Goal: Task Accomplishment & Management: Use online tool/utility

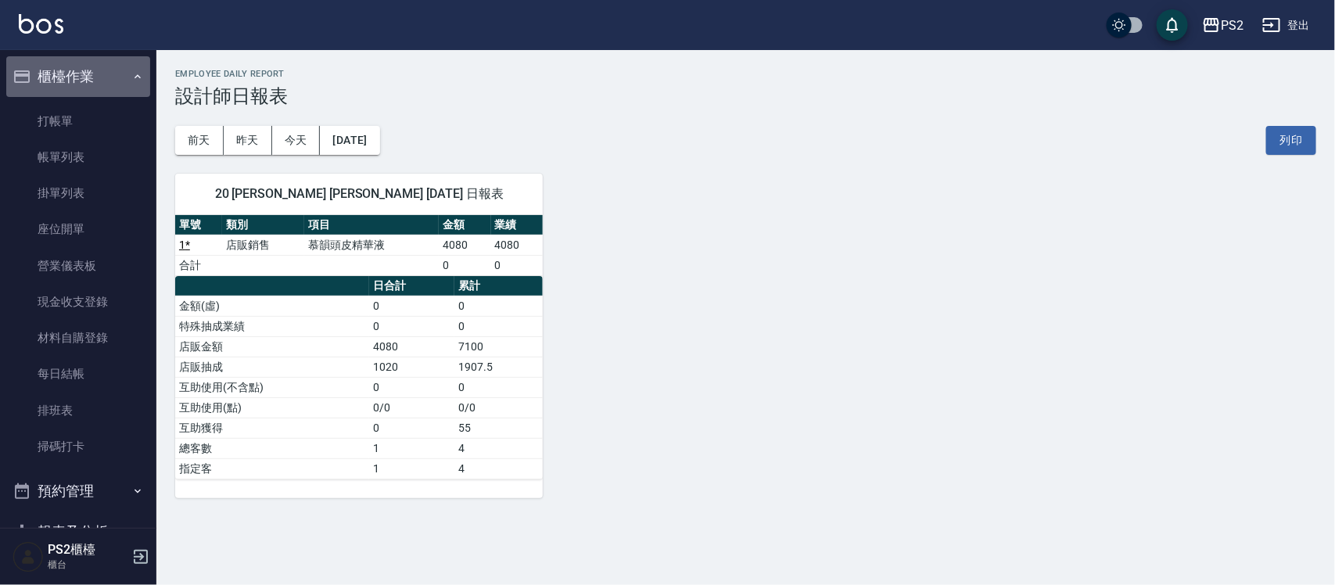
click at [84, 75] on button "櫃檯作業" at bounding box center [78, 76] width 144 height 41
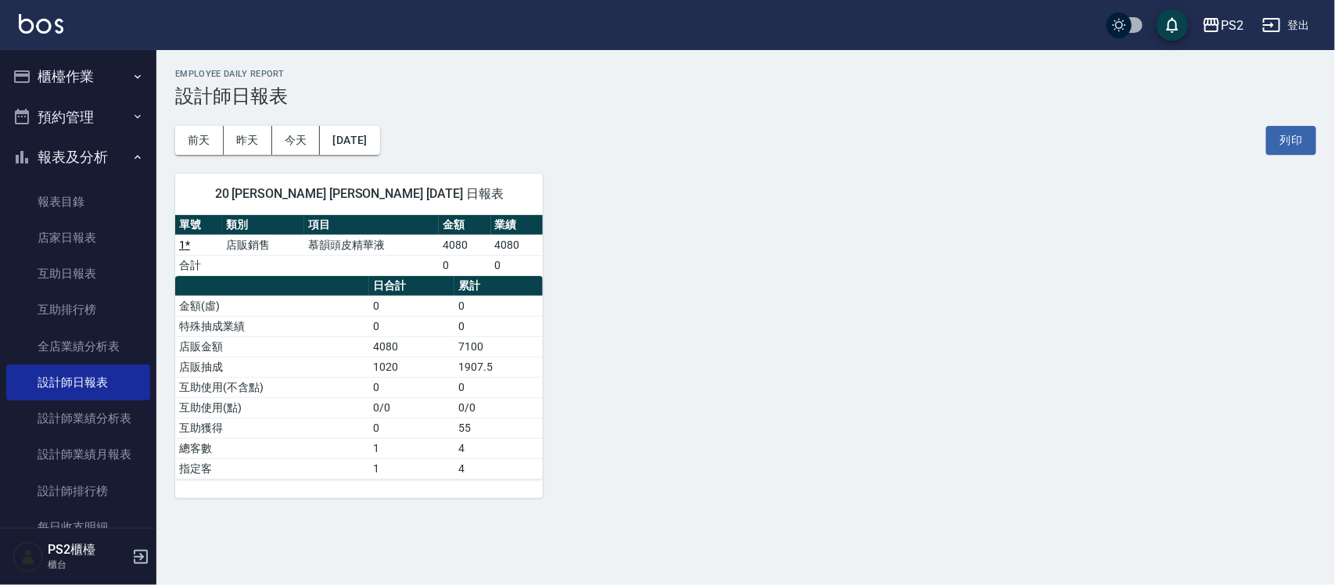
click at [91, 88] on button "櫃檯作業" at bounding box center [78, 76] width 144 height 41
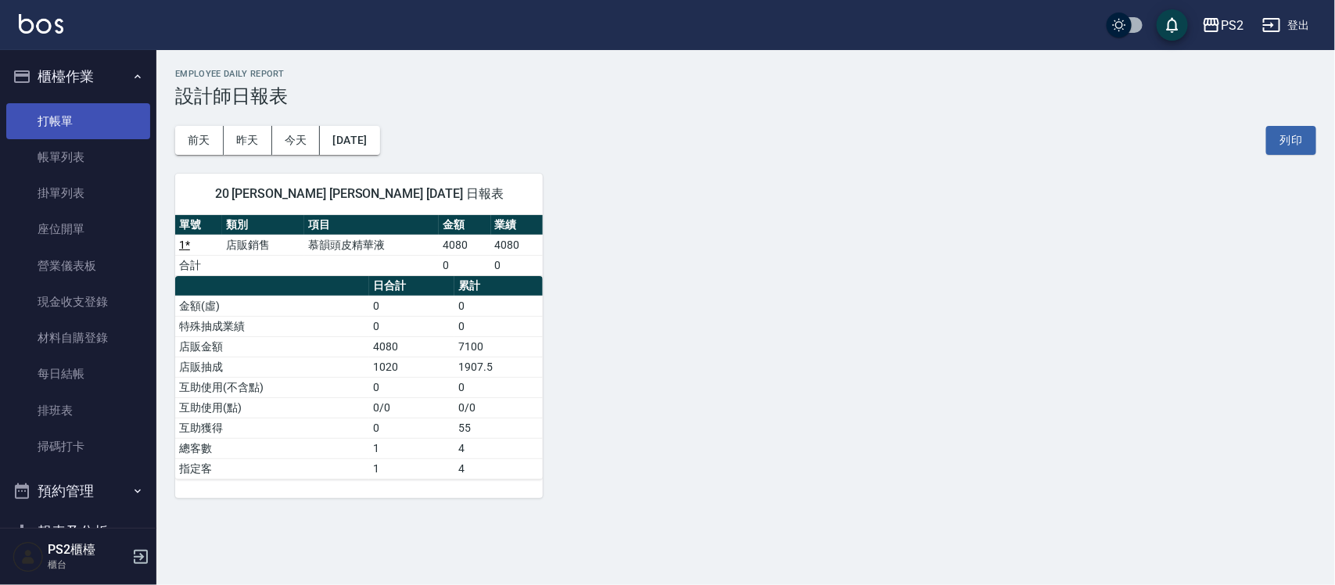
click at [88, 107] on link "打帳單" at bounding box center [78, 121] width 144 height 36
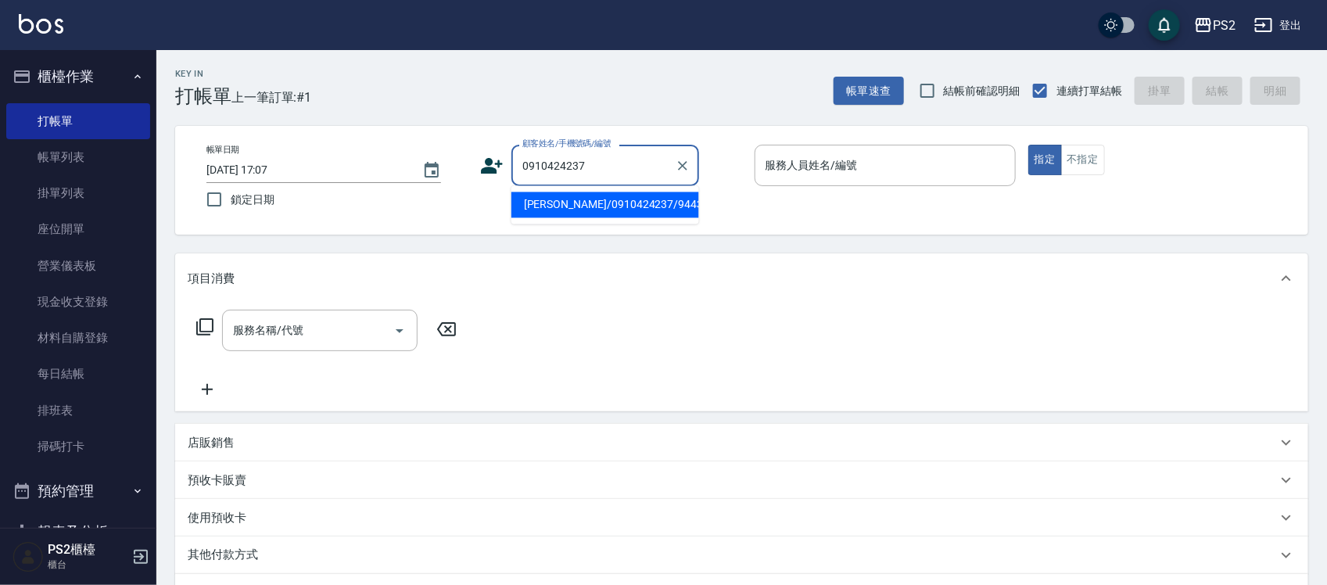
type input "[PERSON_NAME]/0910424237/944352"
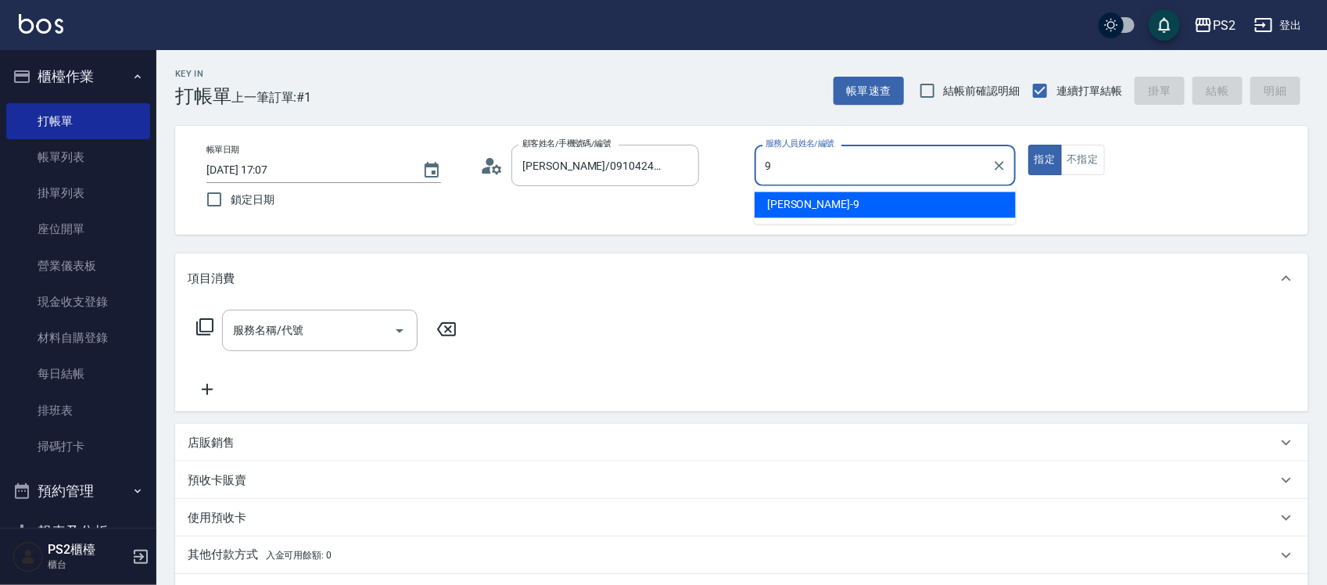
type input "[PERSON_NAME]-9"
type button "true"
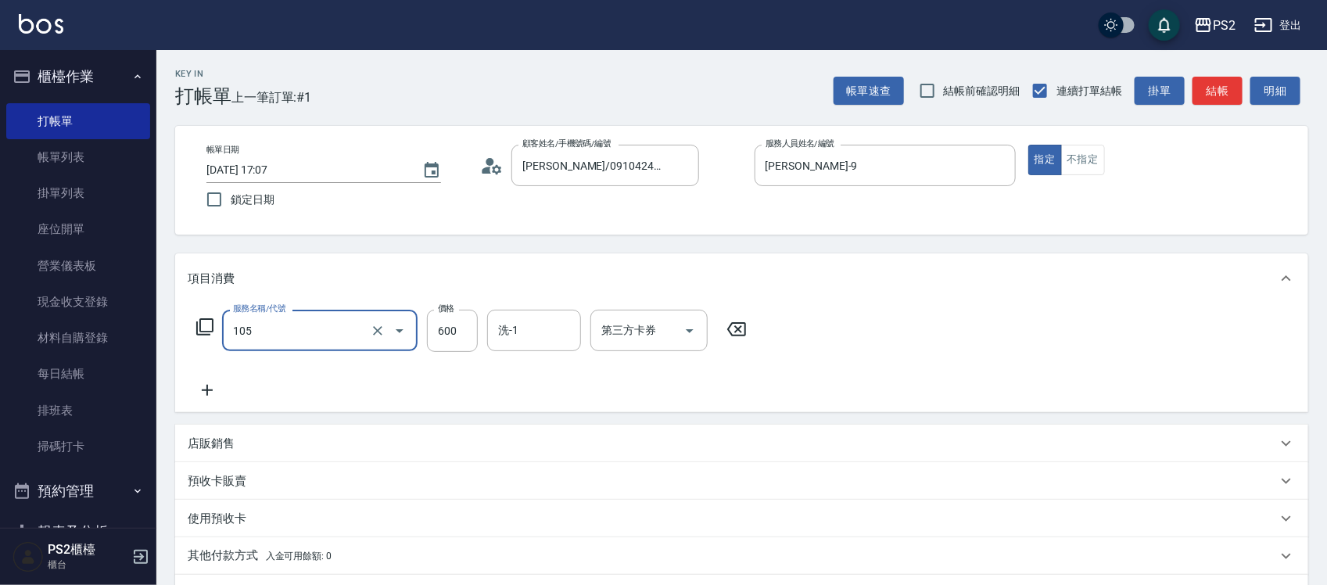
type input "A級洗剪600(105)"
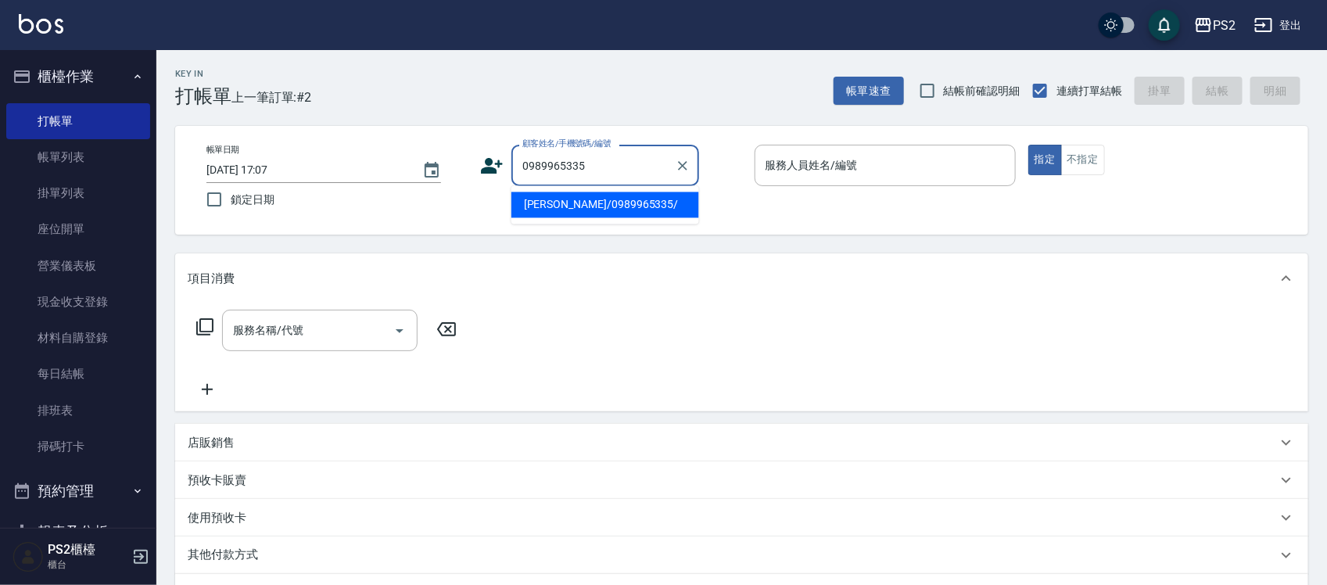
type input "[PERSON_NAME]/0989965335/"
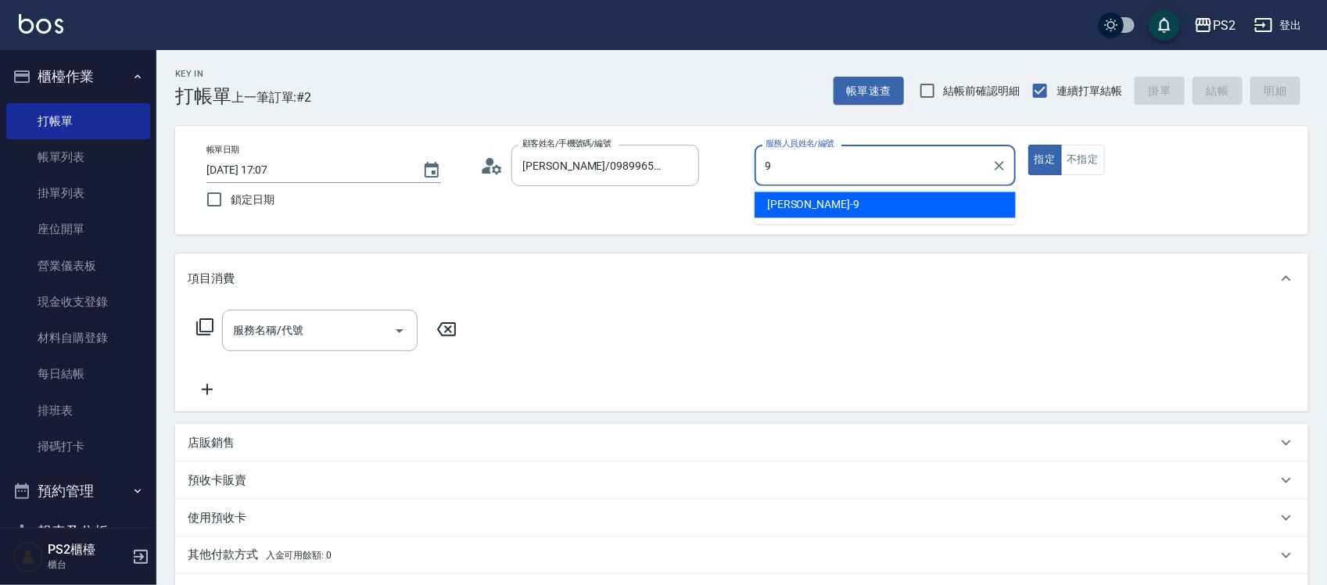
type input "[PERSON_NAME]-9"
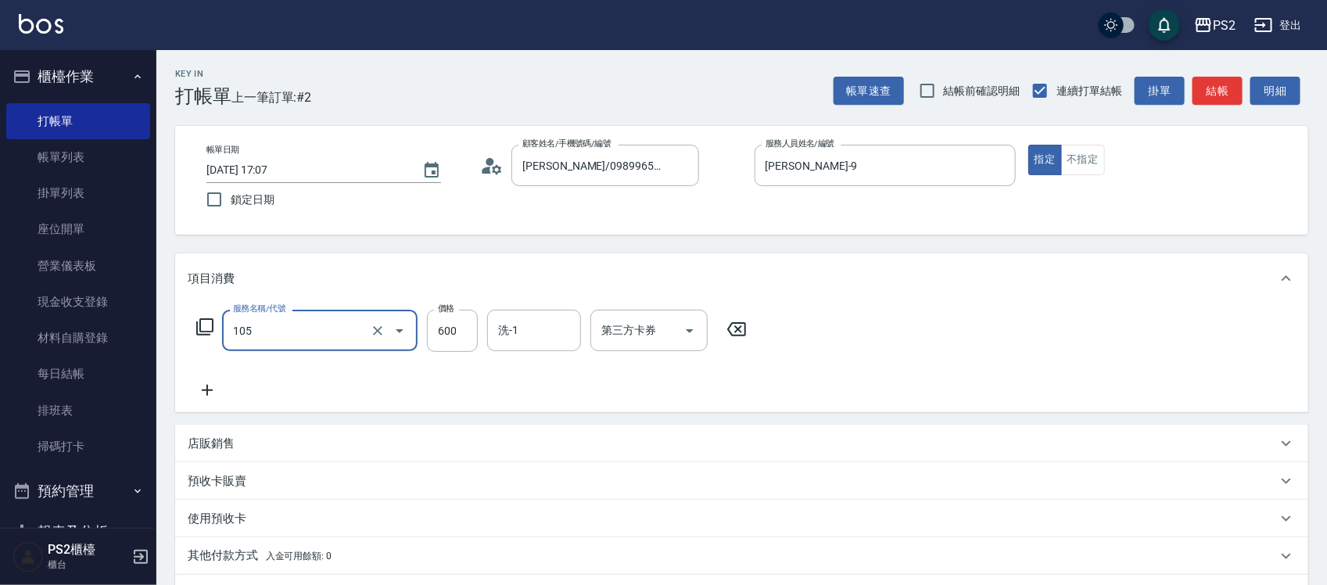
type input "A級洗剪600(105)"
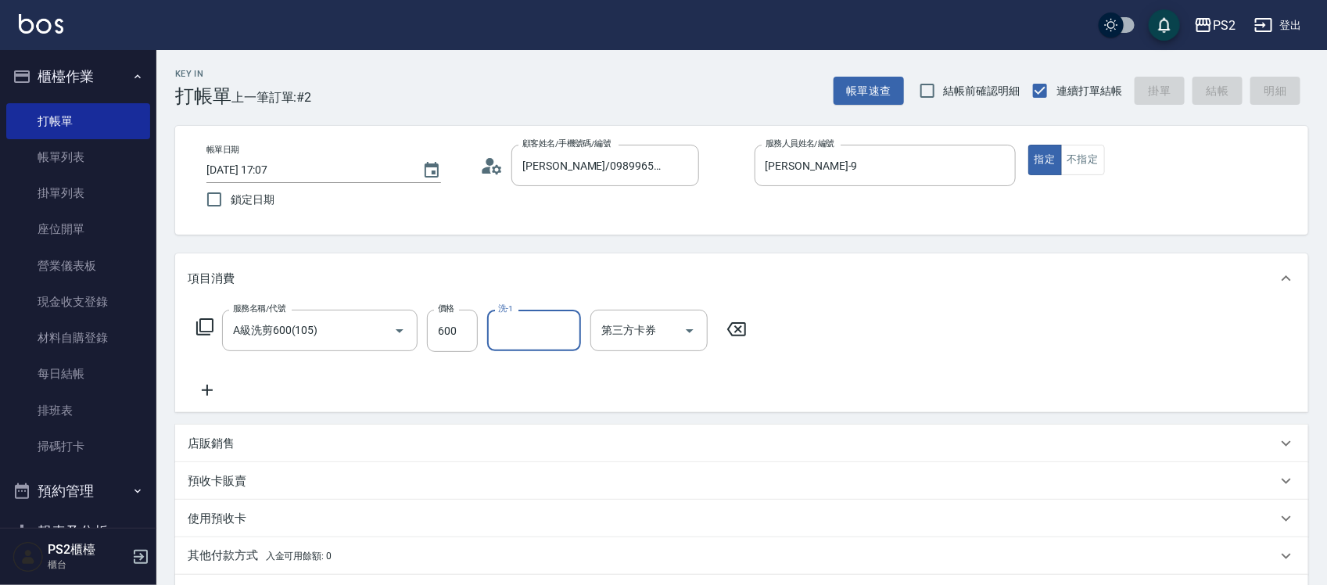
type input "[DATE] 17:08"
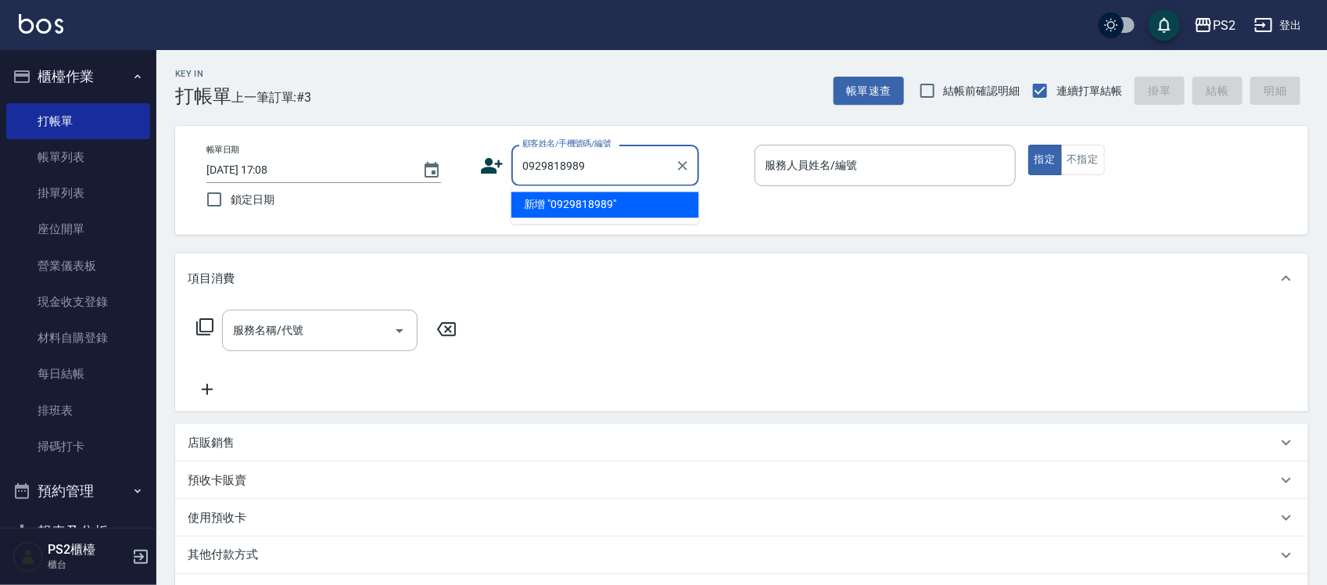
type input "0929818989"
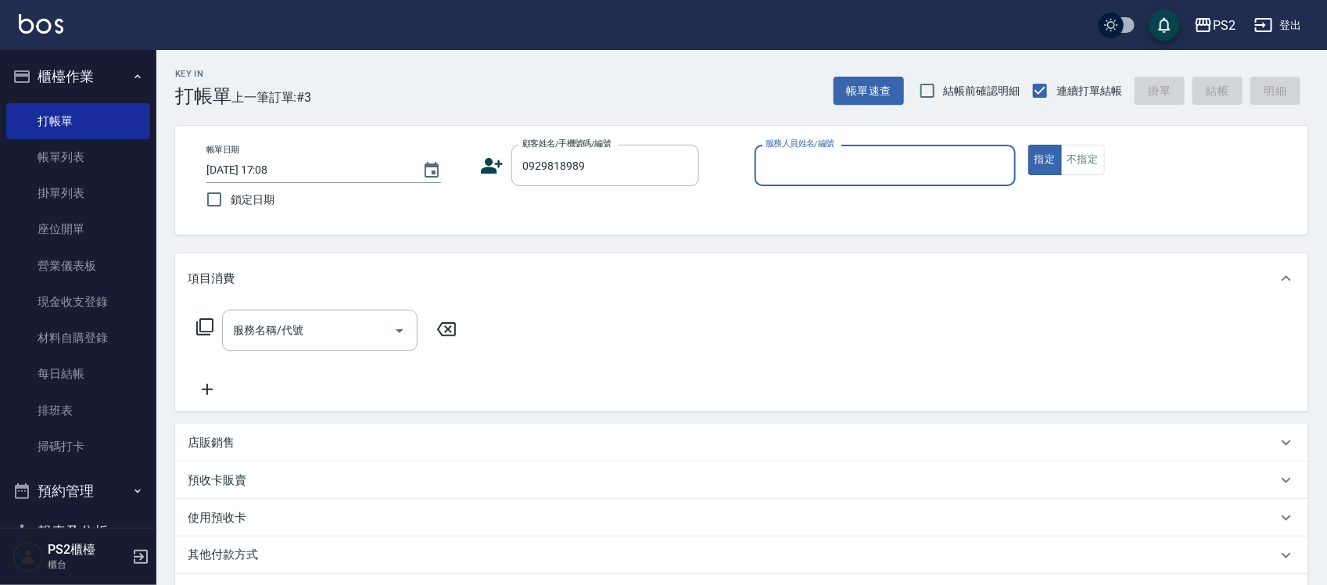
click at [490, 161] on icon at bounding box center [493, 166] width 22 height 16
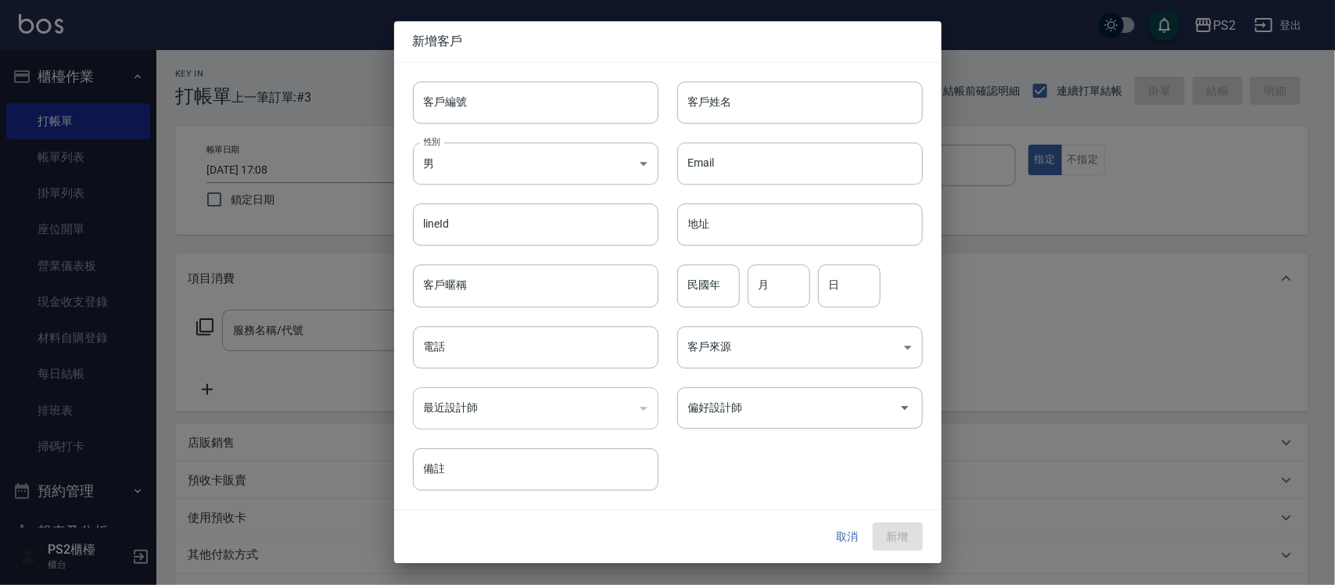
type input "0929818989"
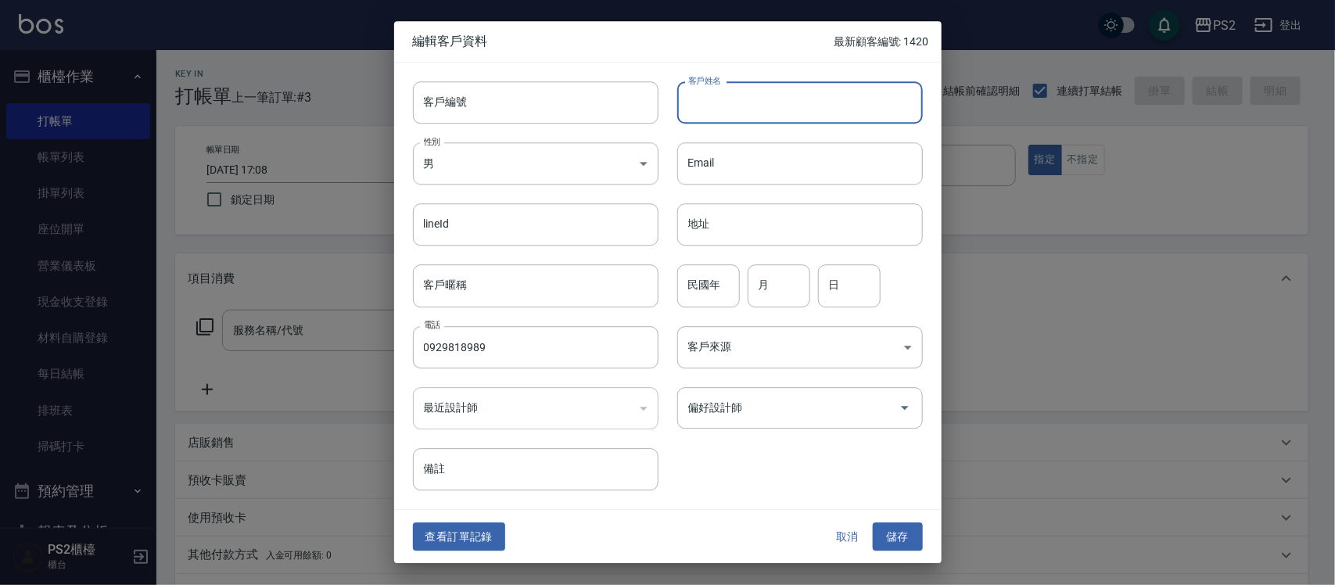
click at [727, 92] on input "客戶姓名" at bounding box center [800, 102] width 246 height 42
type input "[PERSON_NAME]"
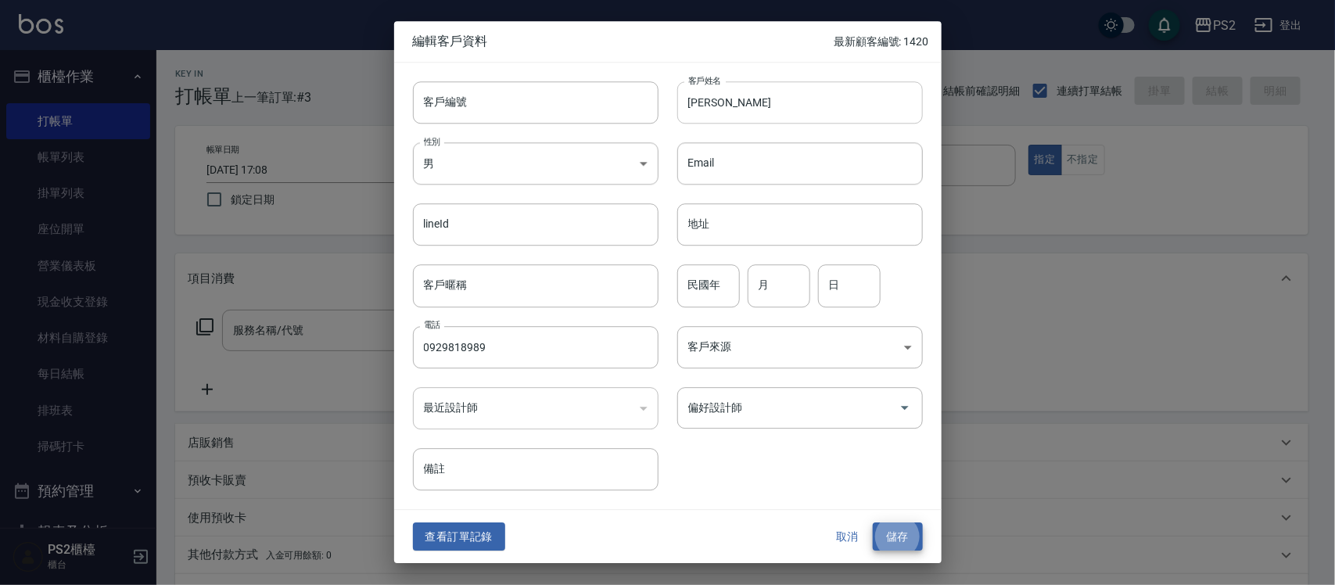
click at [873, 522] on button "儲存" at bounding box center [898, 536] width 50 height 29
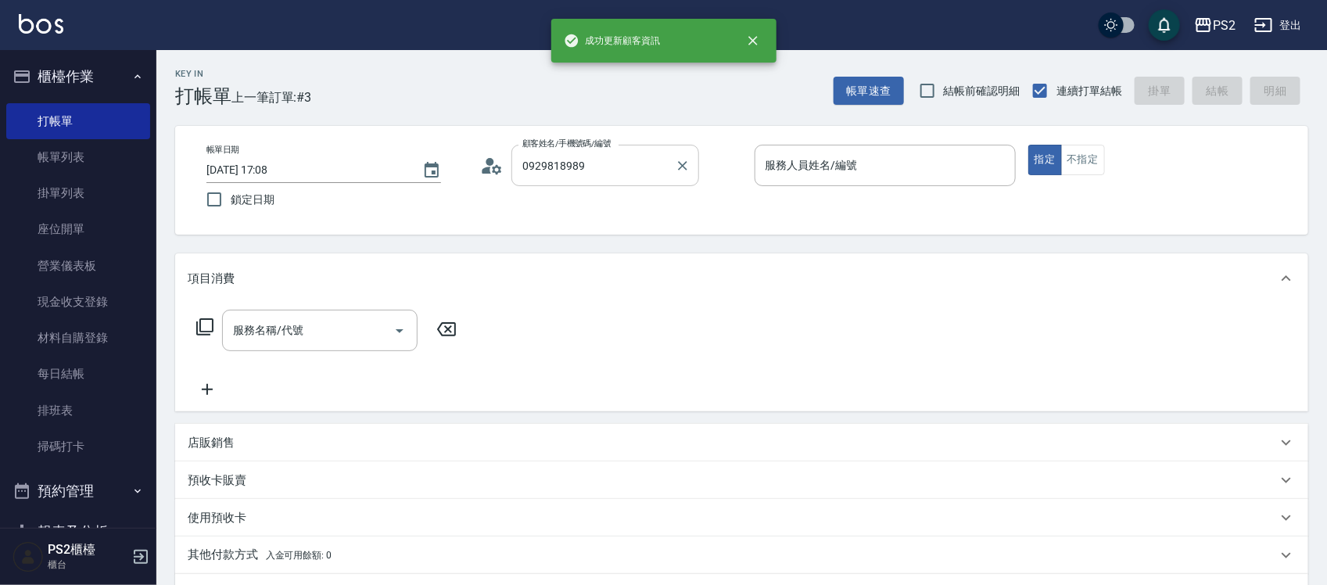
click at [593, 158] on input "0929818989" at bounding box center [594, 165] width 150 height 27
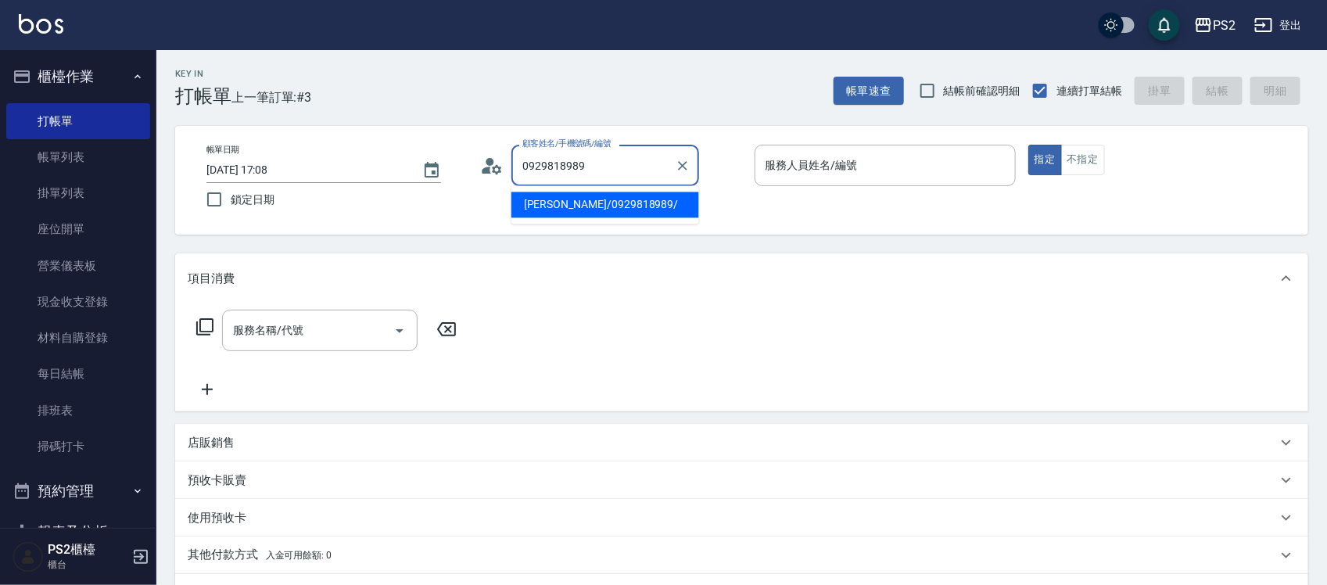
type input "[PERSON_NAME]/0929818989/"
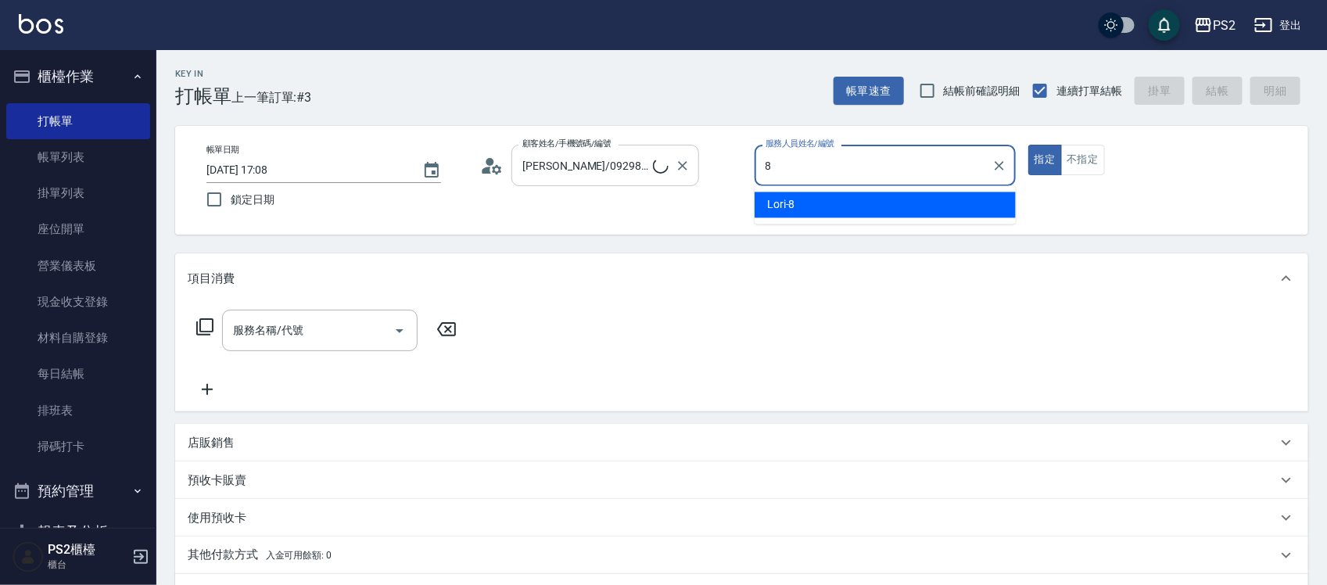
type input "Lori-8"
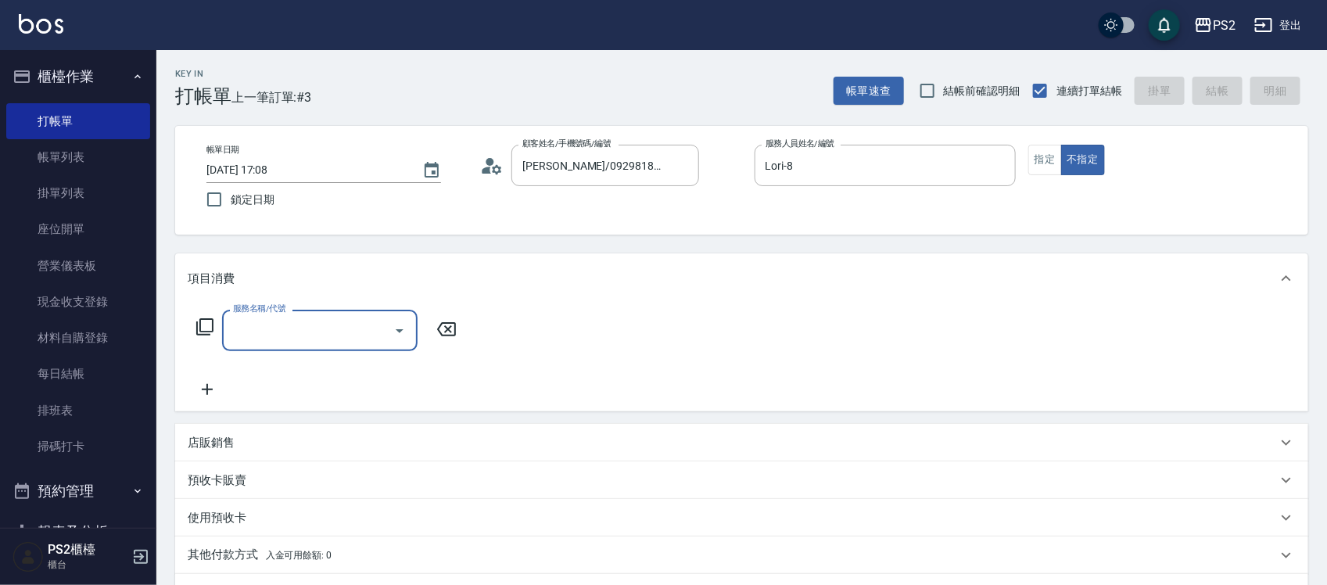
click at [202, 325] on icon at bounding box center [205, 327] width 19 height 19
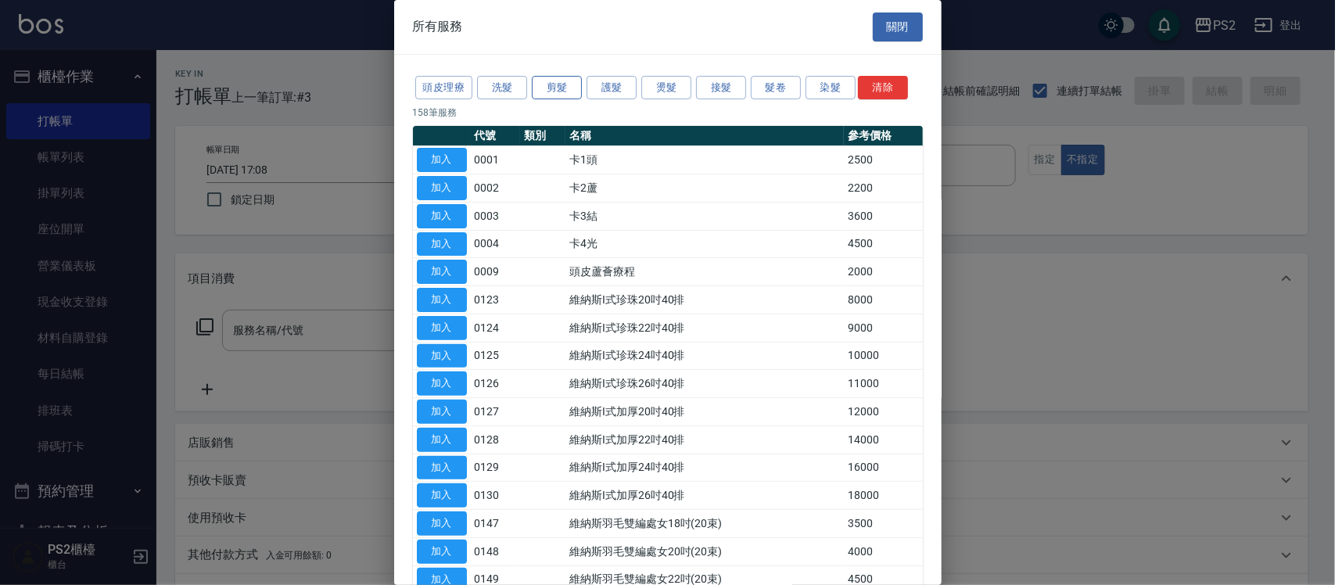
click at [548, 90] on button "剪髮" at bounding box center [557, 88] width 50 height 24
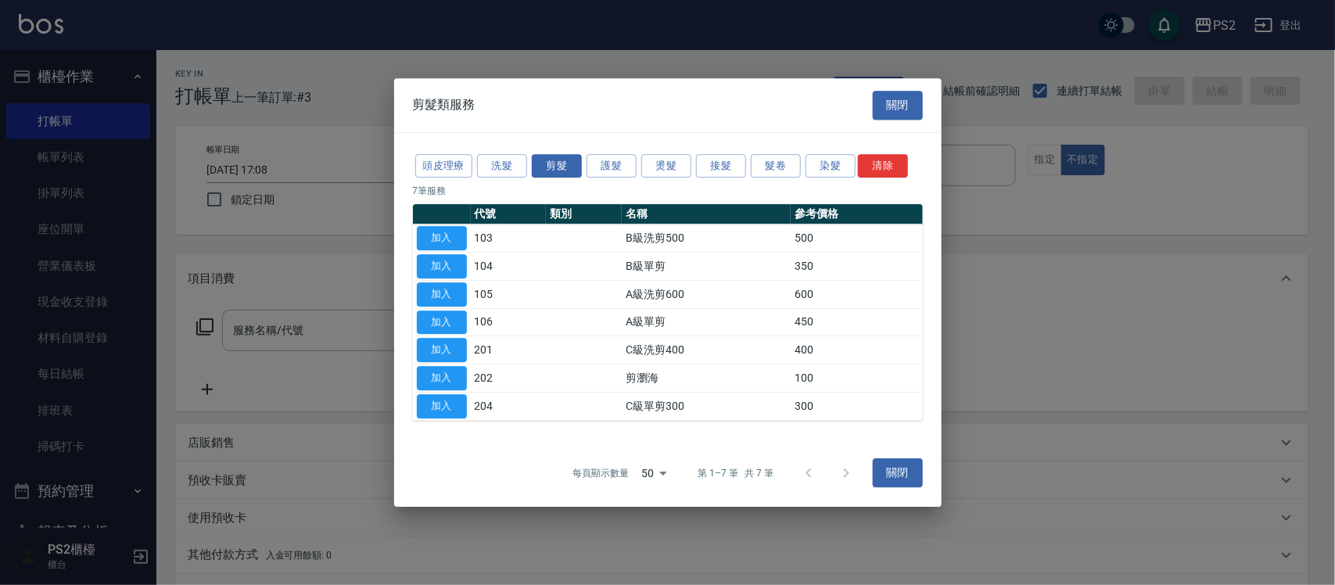
click at [461, 350] on button "加入" at bounding box center [442, 350] width 50 height 24
type input "C級洗剪400(201)"
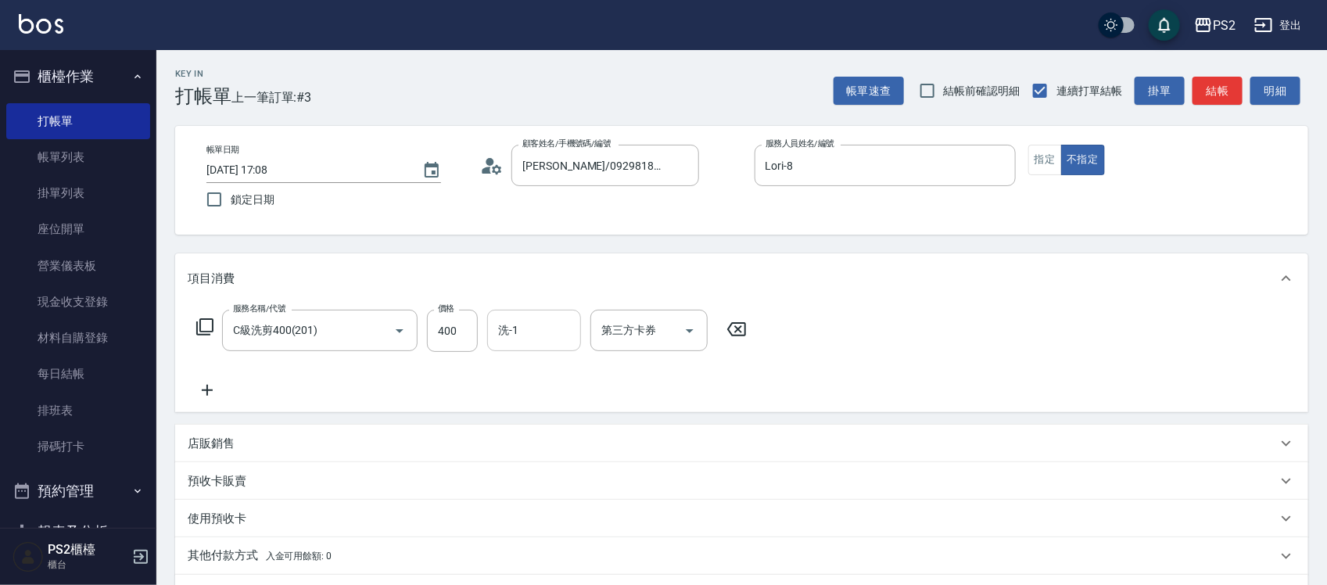
click at [520, 331] on input "洗-1" at bounding box center [534, 330] width 80 height 27
type input "[PERSON_NAME]-20"
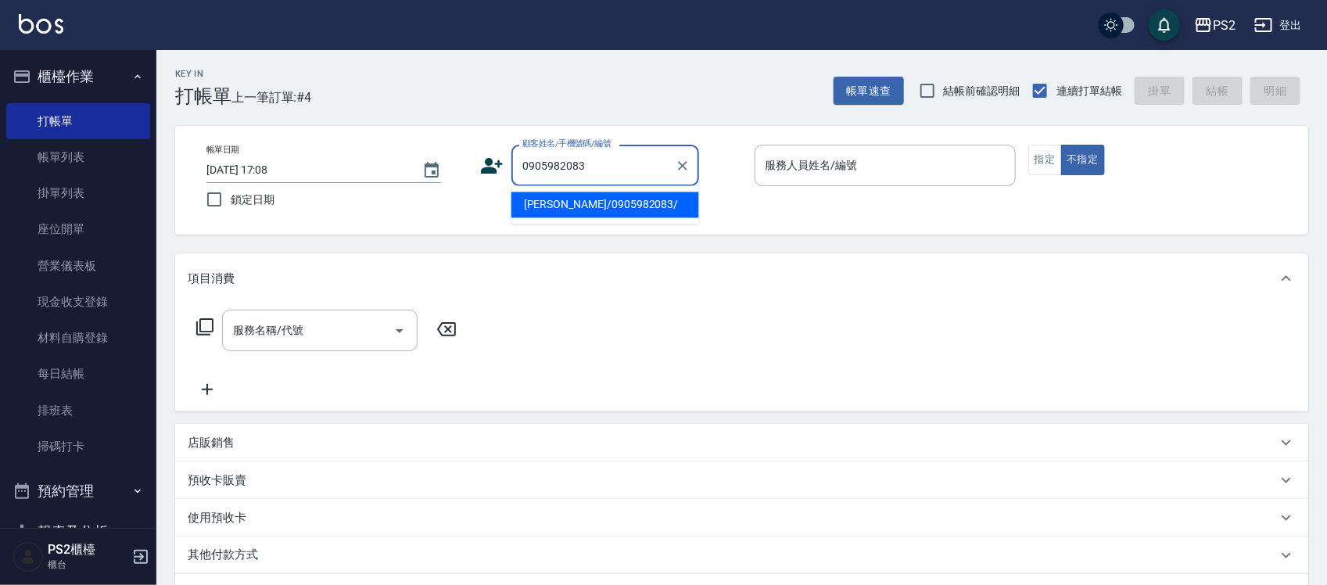
type input "[PERSON_NAME]/0905982083/"
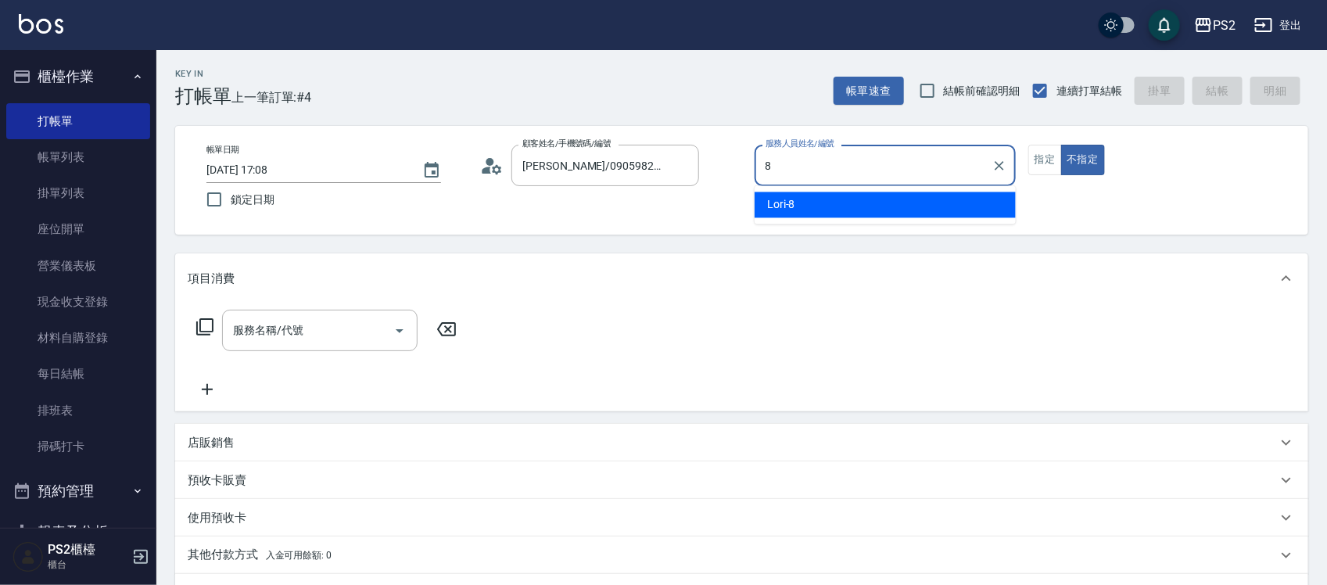
type input "Lori-8"
type button "false"
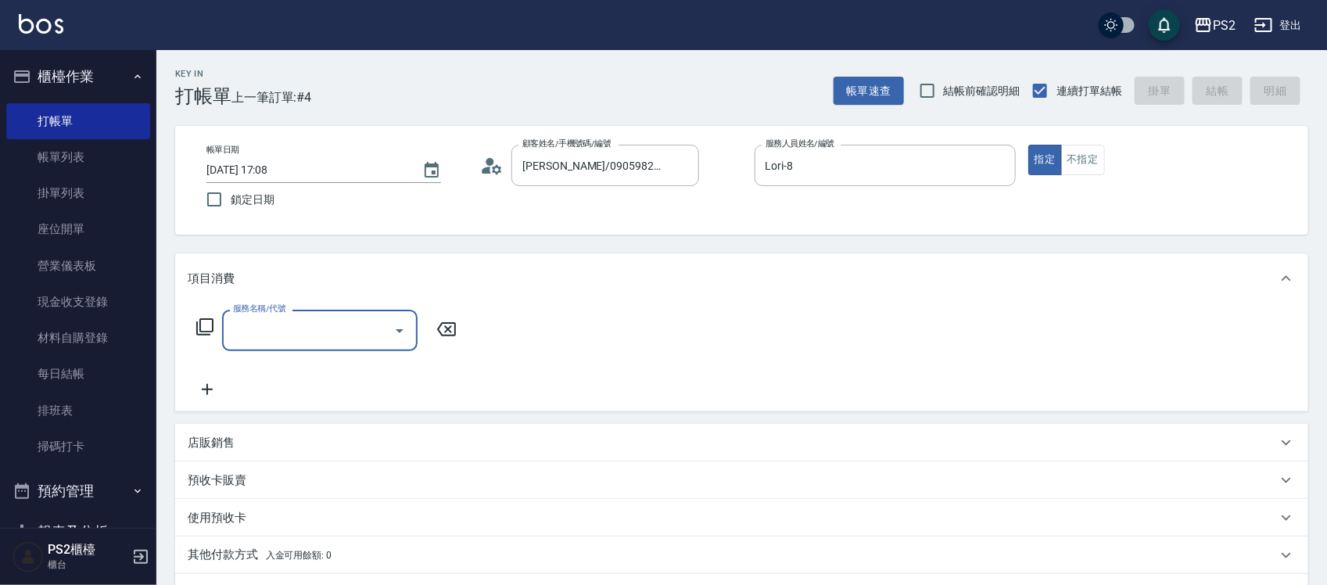
click at [213, 332] on icon at bounding box center [205, 327] width 19 height 19
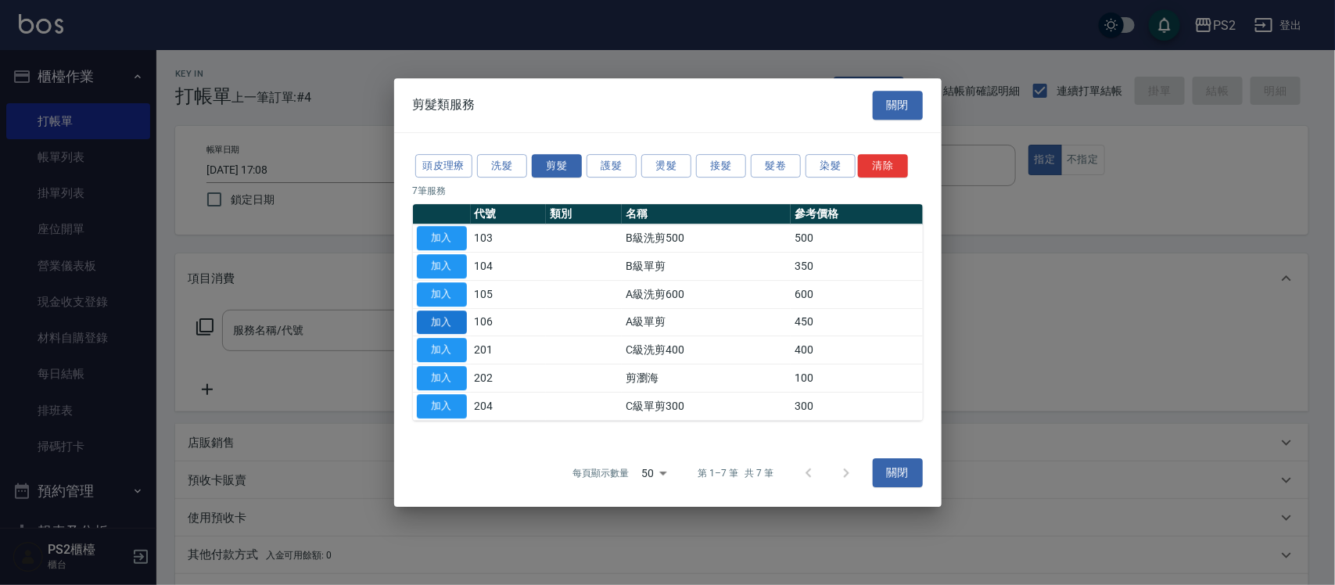
click at [454, 325] on button "加入" at bounding box center [442, 323] width 50 height 24
type input "A級單剪(106)"
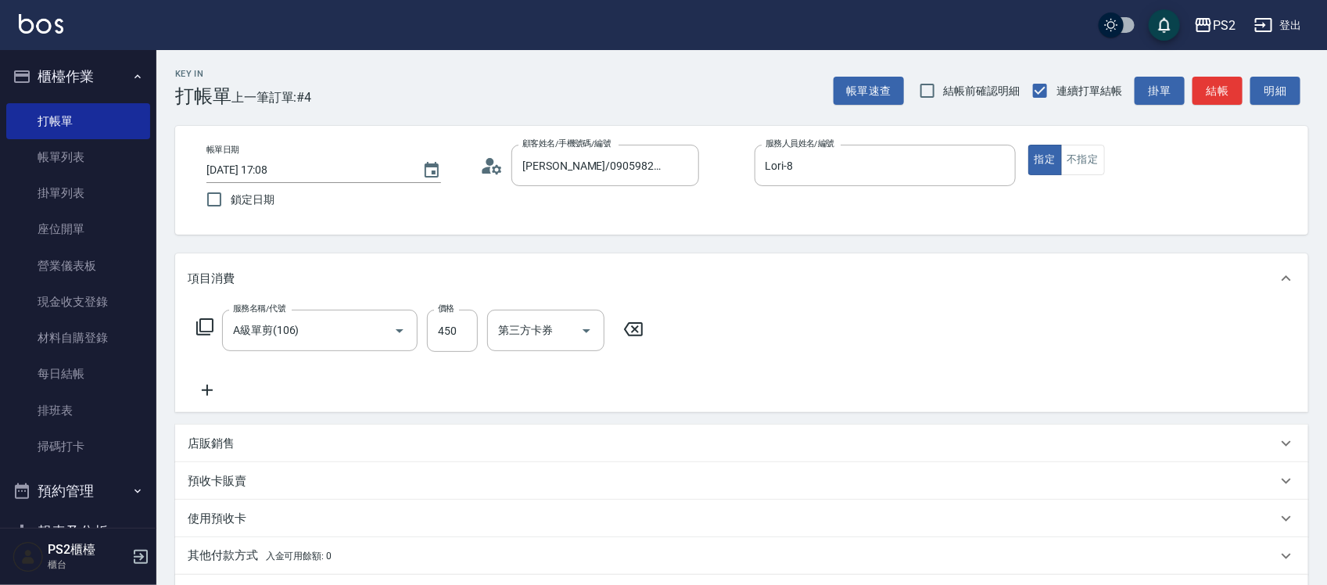
click at [205, 327] on icon at bounding box center [205, 327] width 19 height 19
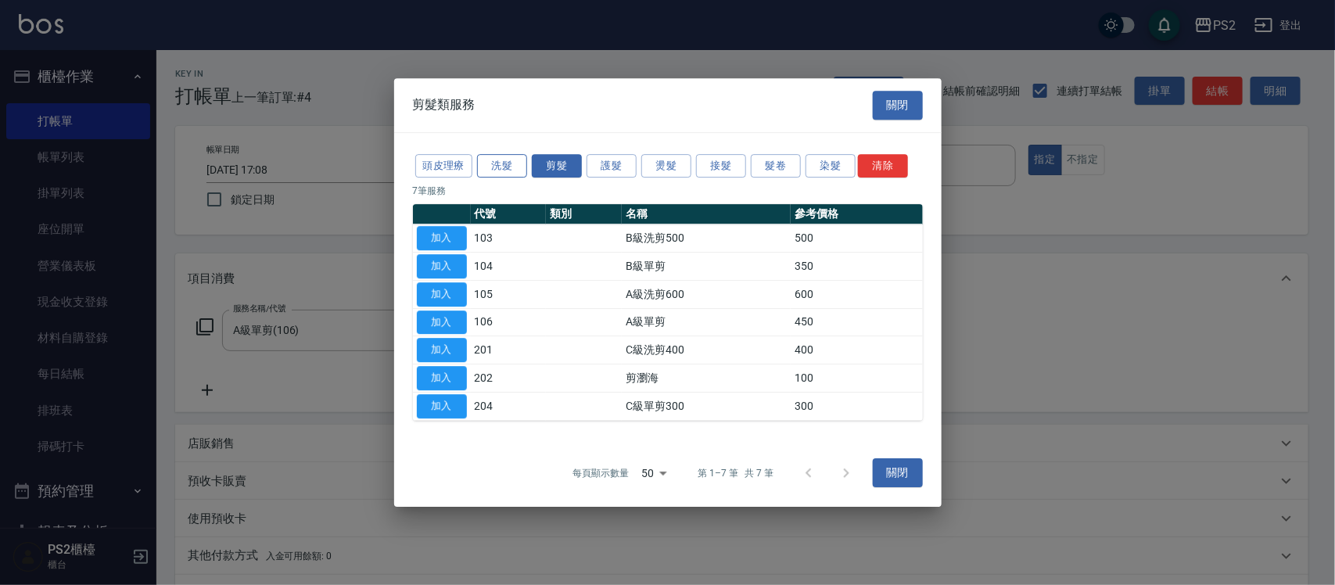
click at [501, 172] on button "洗髮" at bounding box center [502, 166] width 50 height 24
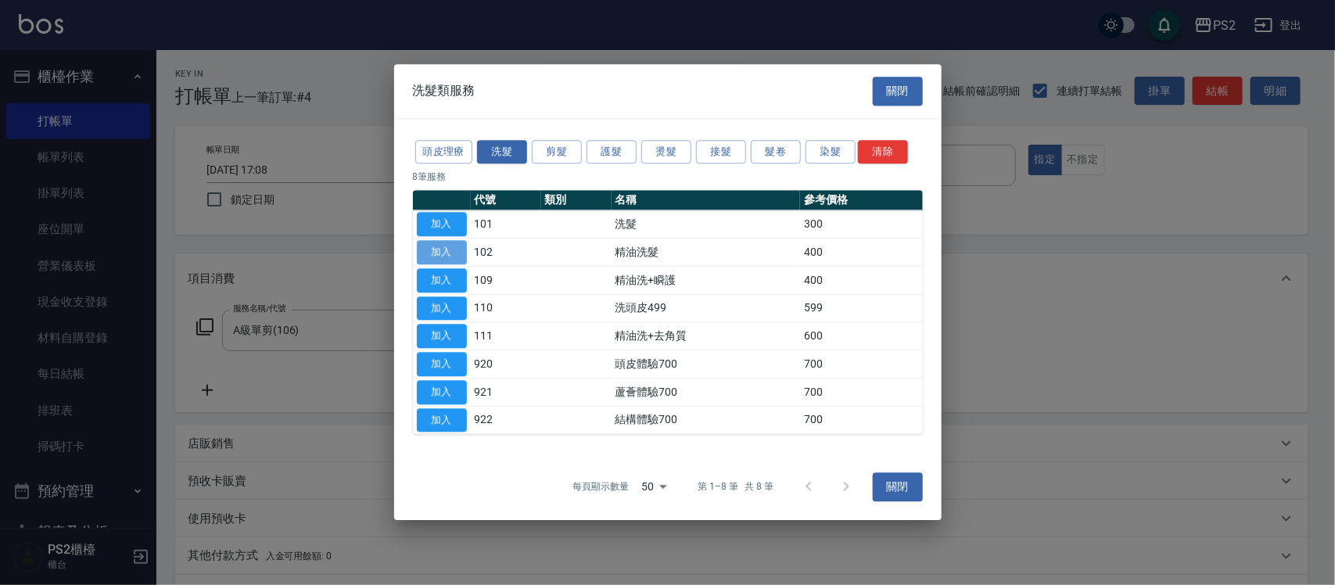
click at [461, 254] on button "加入" at bounding box center [442, 252] width 50 height 24
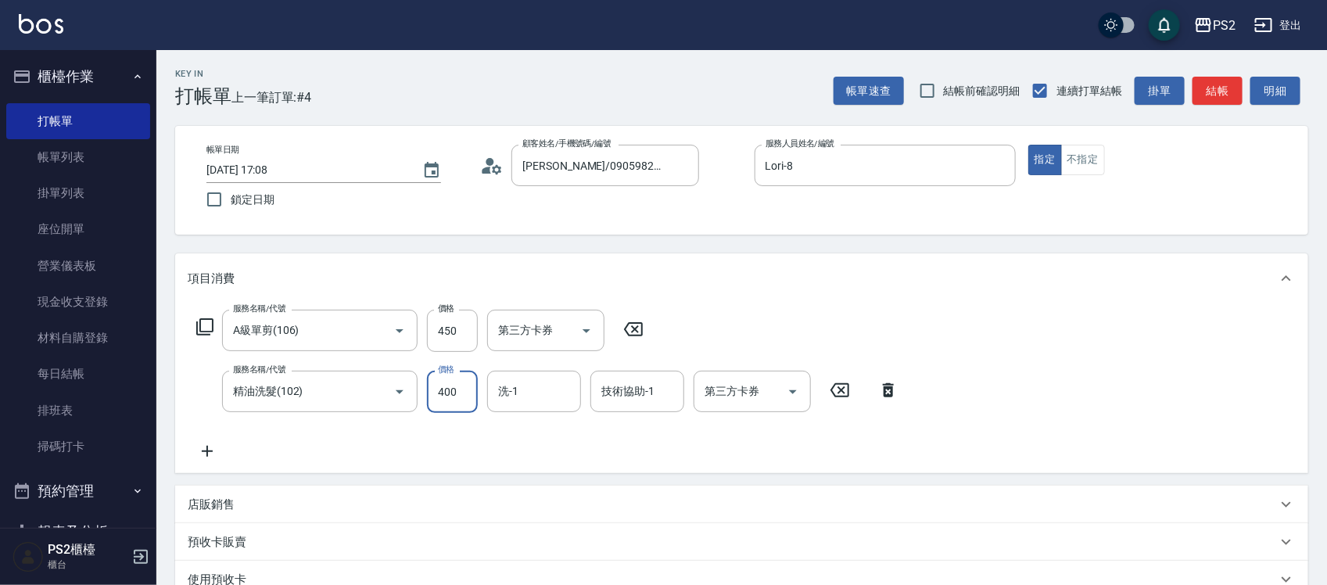
click at [459, 397] on input "400" at bounding box center [452, 392] width 51 height 42
type input "500"
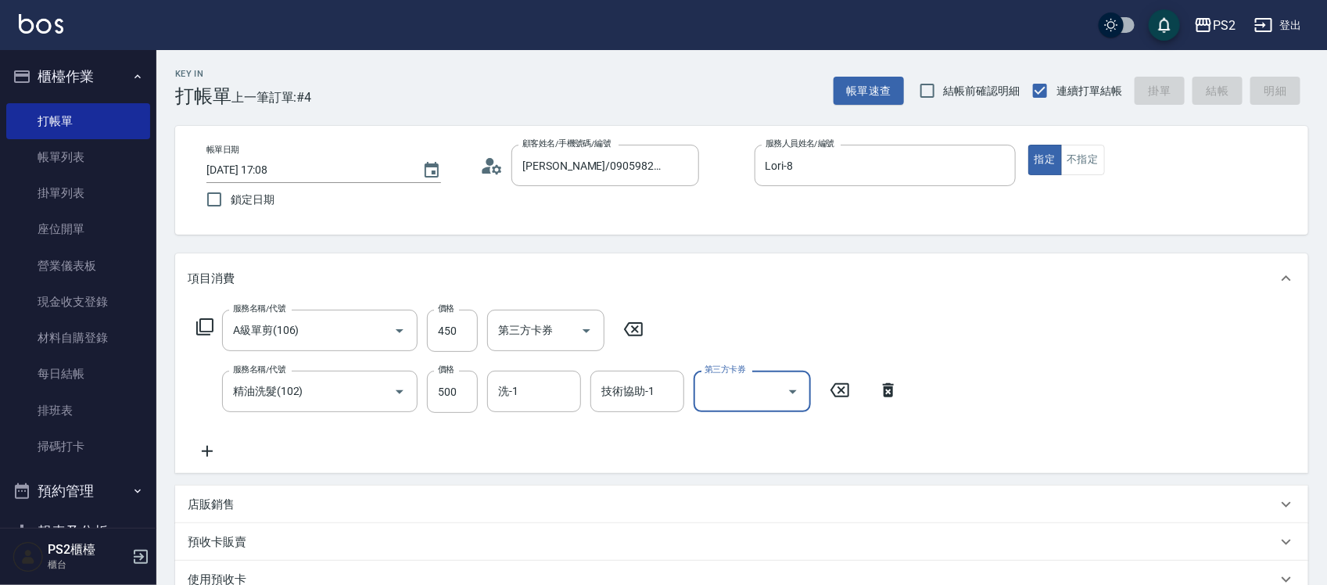
type input "[DATE] 17:11"
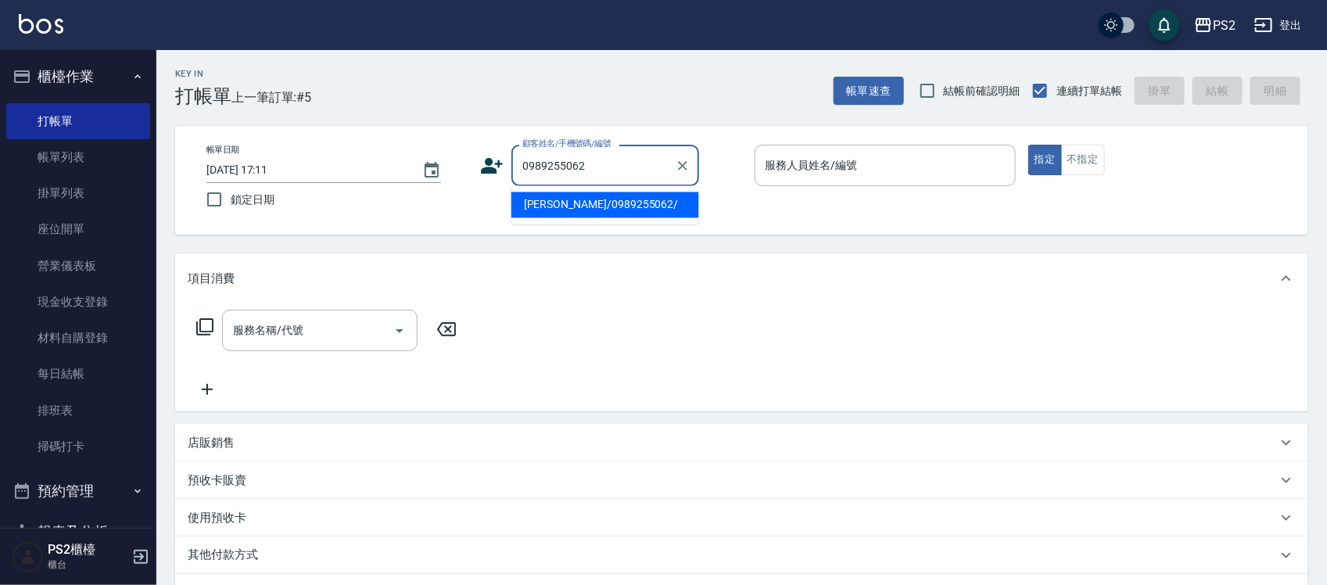
type input "[PERSON_NAME]/0989255062/"
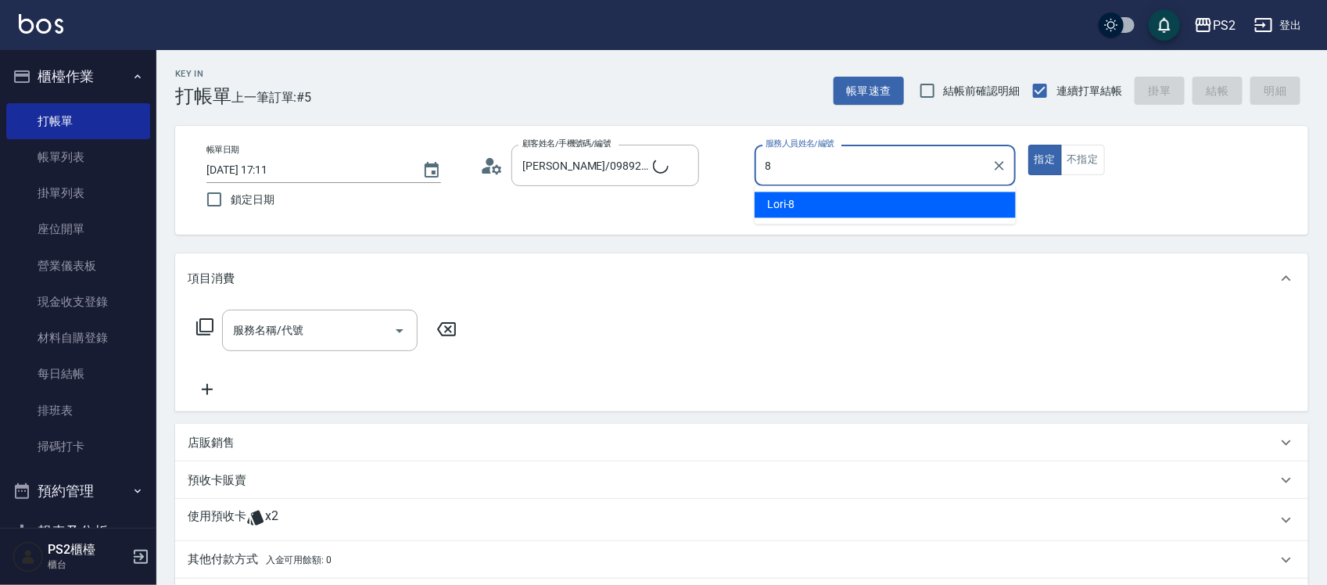
type input "Lori-8"
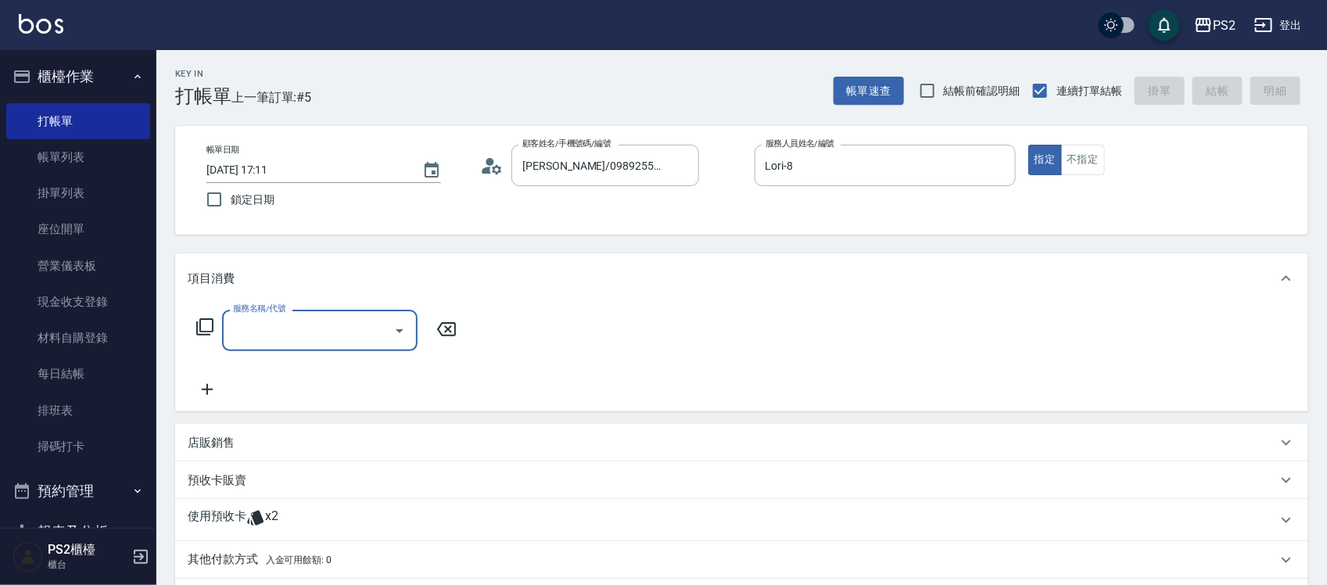
click at [205, 327] on icon at bounding box center [205, 327] width 19 height 19
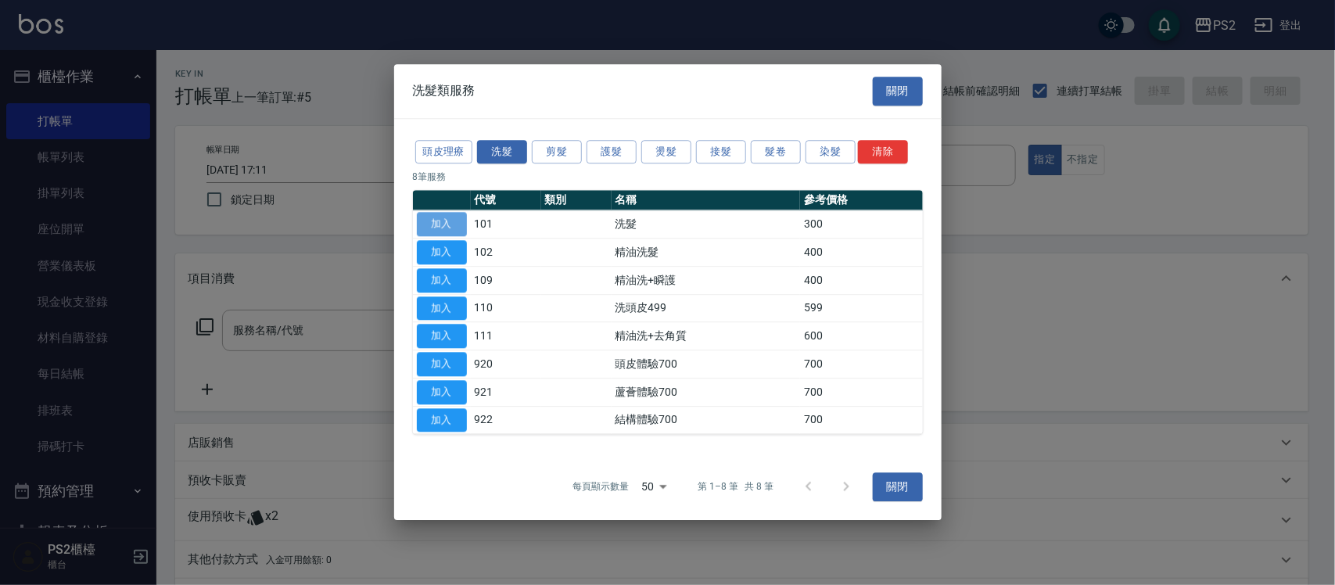
click at [452, 228] on button "加入" at bounding box center [442, 225] width 50 height 24
type input "洗髮(101)"
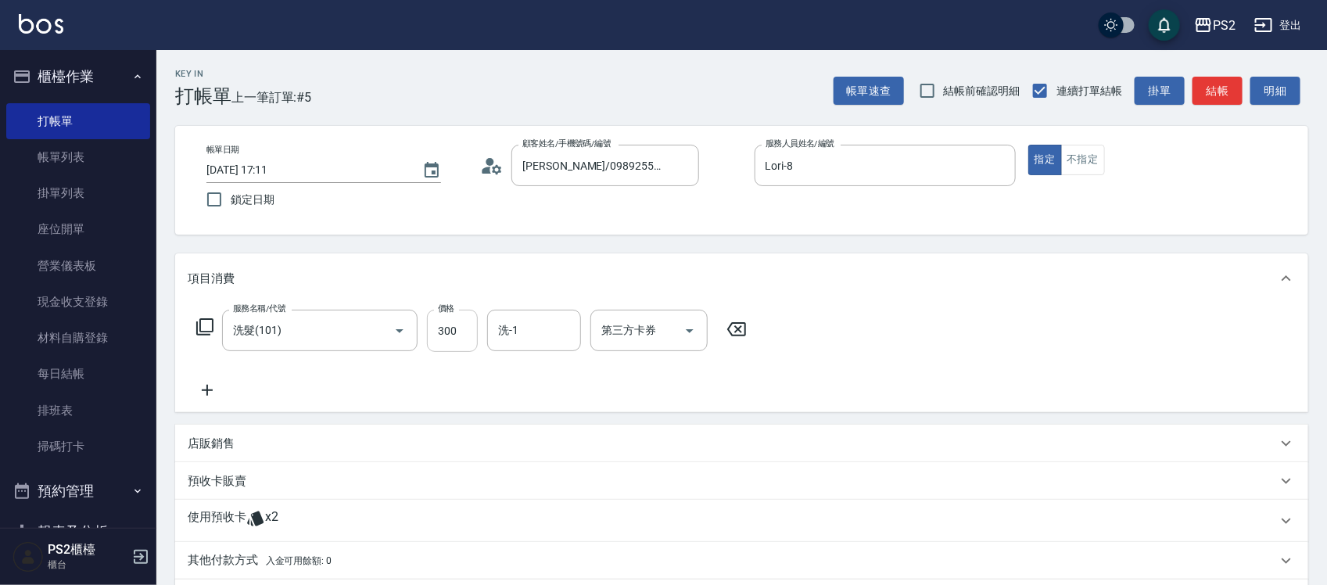
click at [444, 329] on input "300" at bounding box center [452, 331] width 51 height 42
type input "400"
type input "培芯-33"
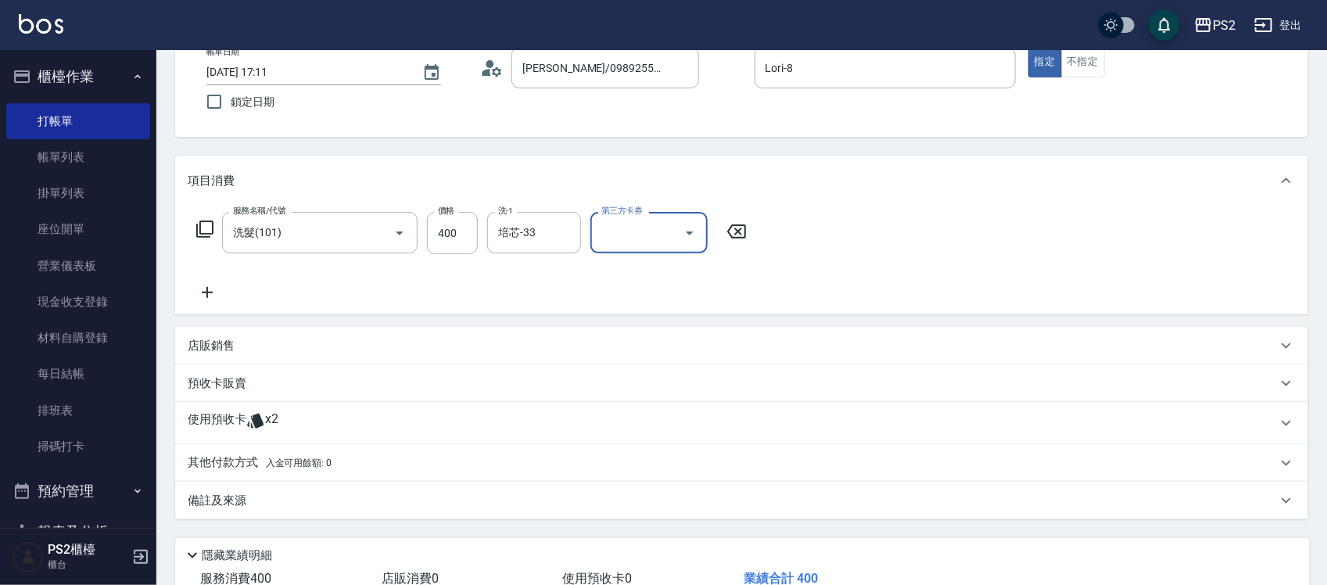
click at [198, 224] on icon at bounding box center [205, 229] width 19 height 19
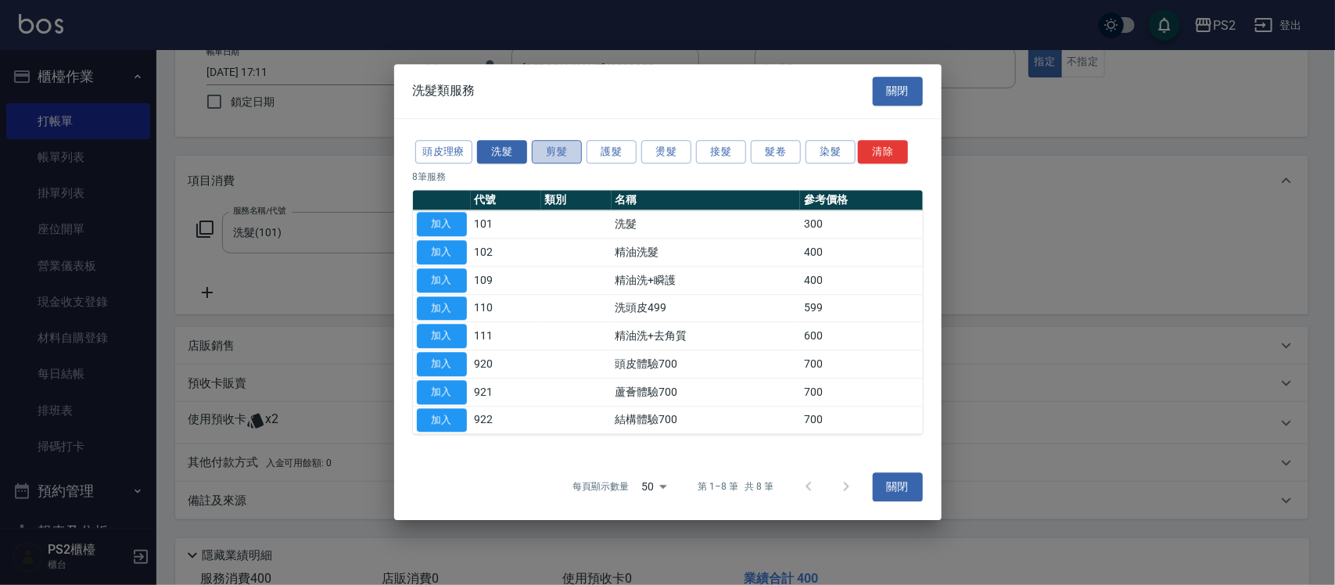
click at [567, 153] on button "剪髮" at bounding box center [557, 152] width 50 height 24
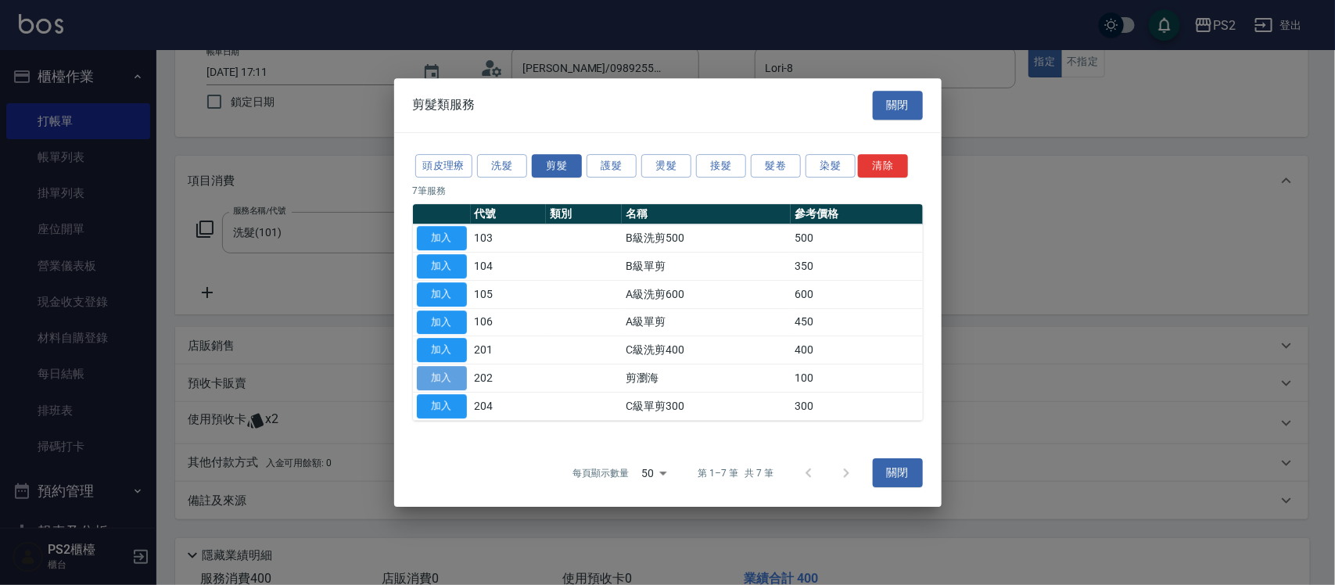
click at [451, 381] on button "加入" at bounding box center [442, 378] width 50 height 24
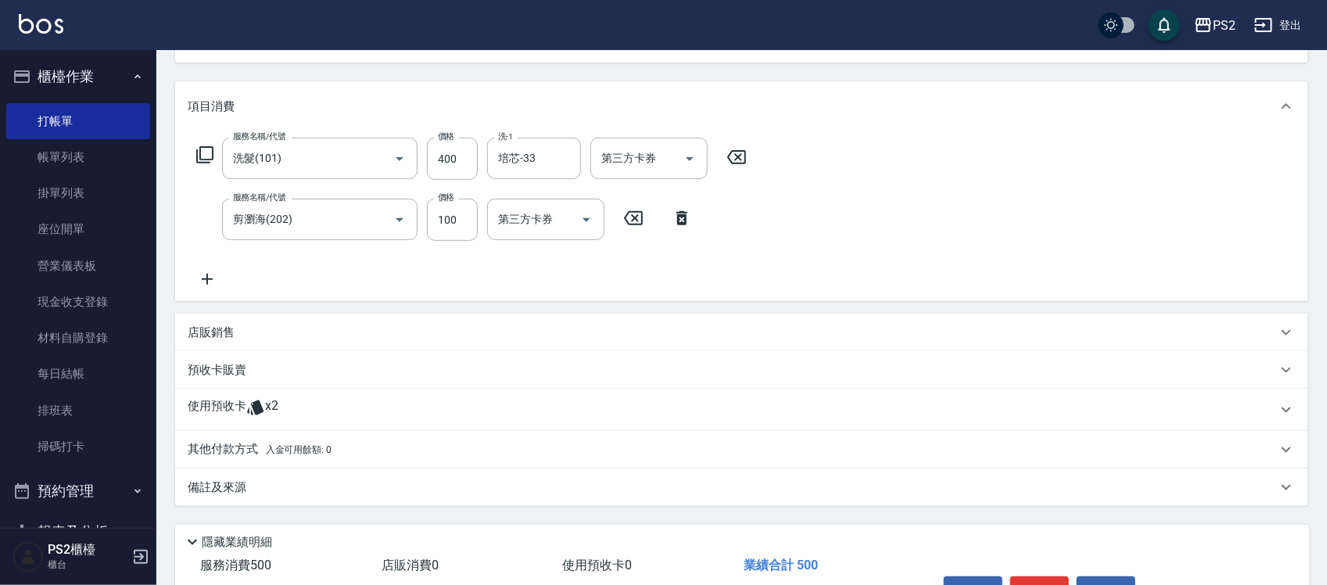
scroll to position [0, 0]
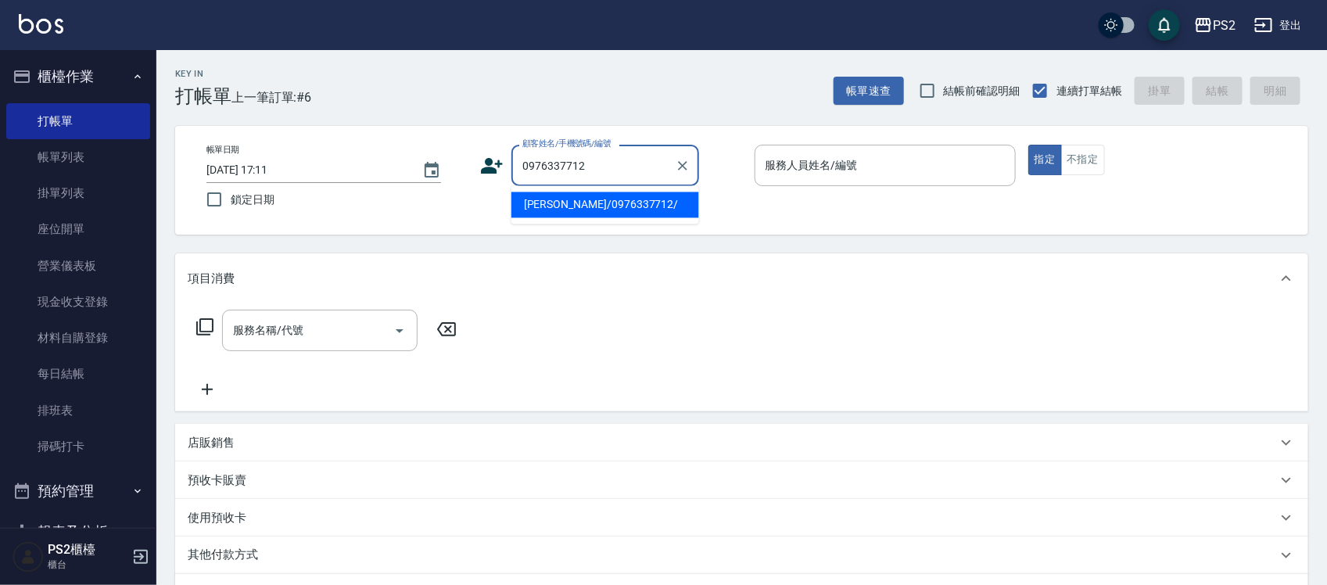
type input "[PERSON_NAME]/0976337712/"
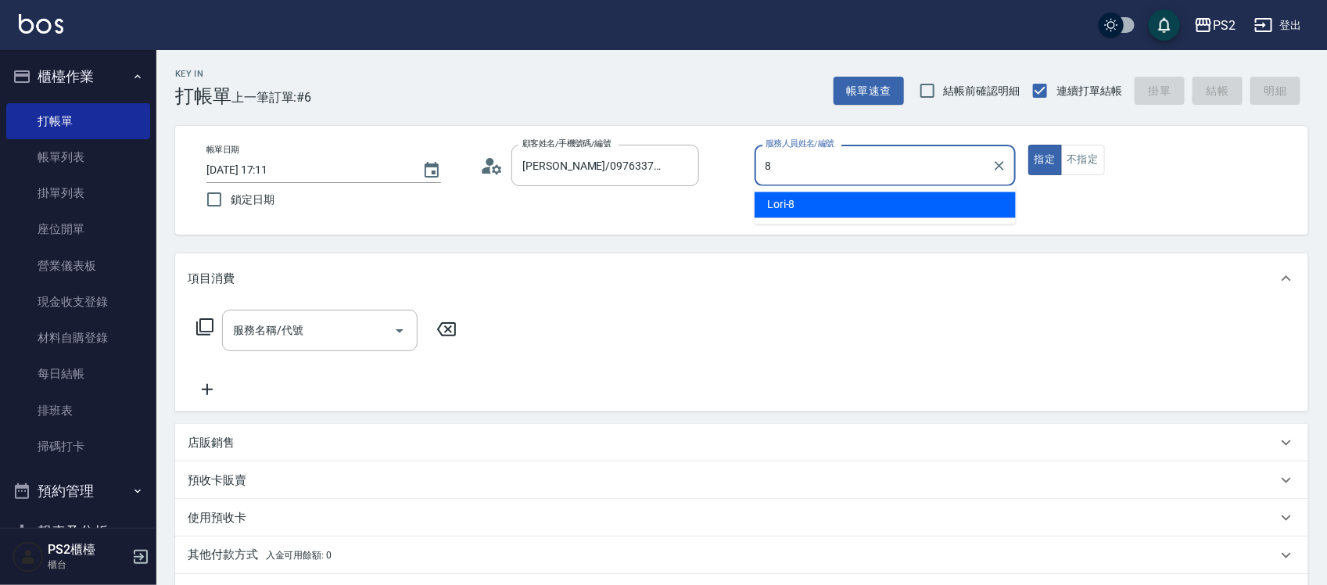
type input "Lori-8"
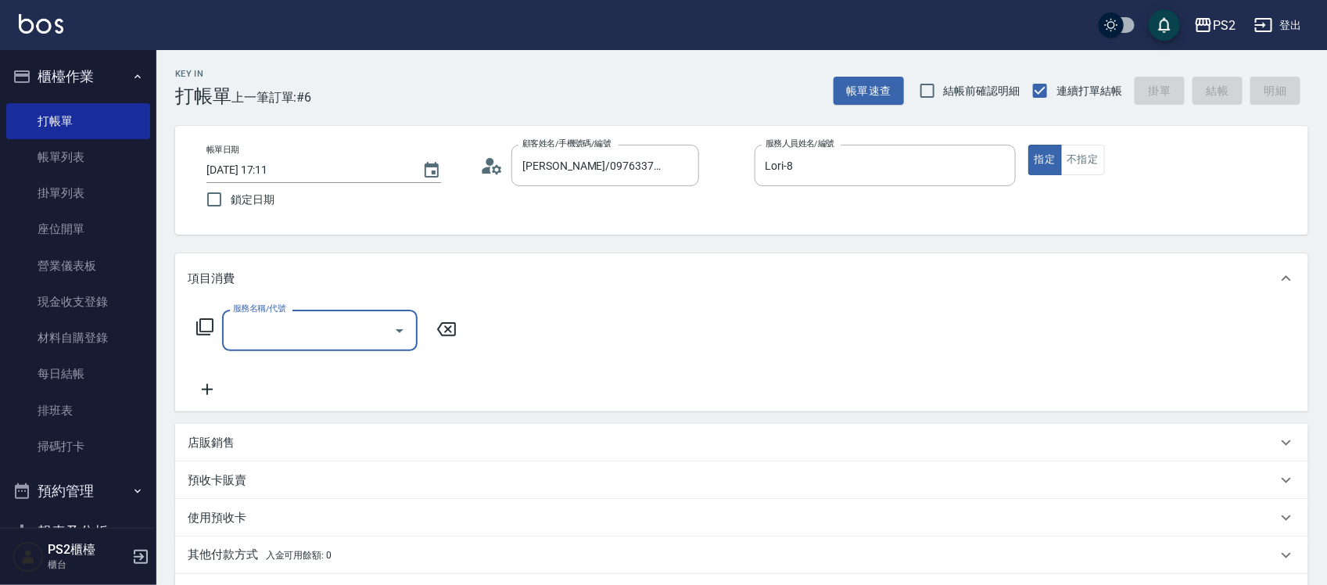
click at [207, 318] on icon at bounding box center [204, 326] width 17 height 17
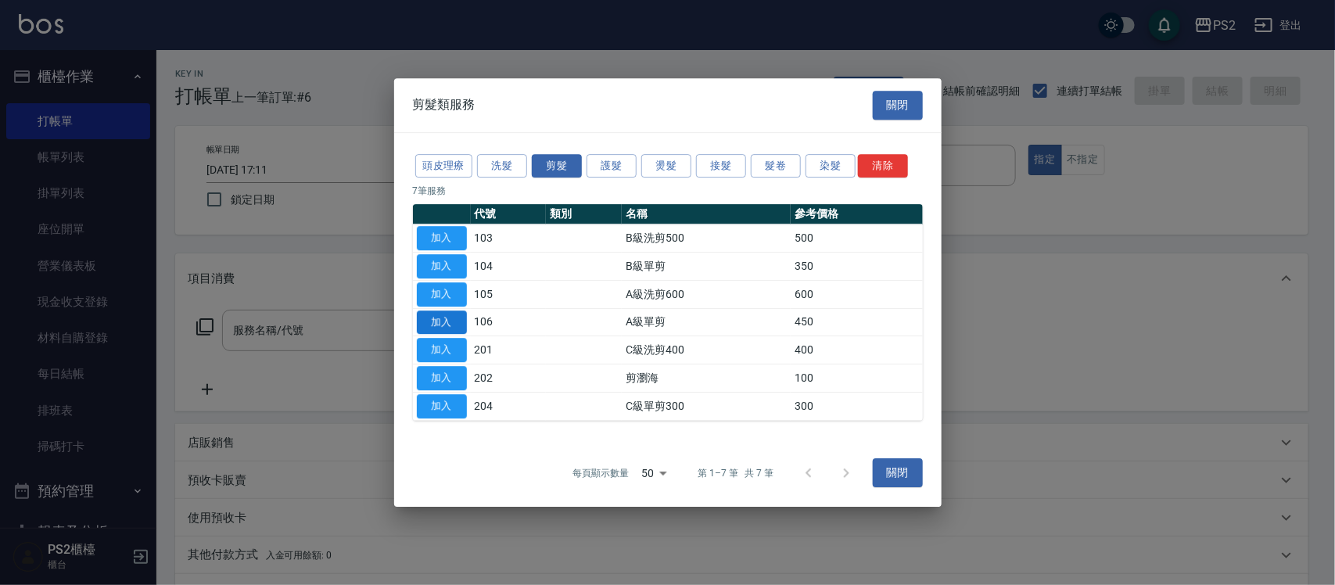
click at [460, 323] on button "加入" at bounding box center [442, 323] width 50 height 24
type input "A級單剪(106)"
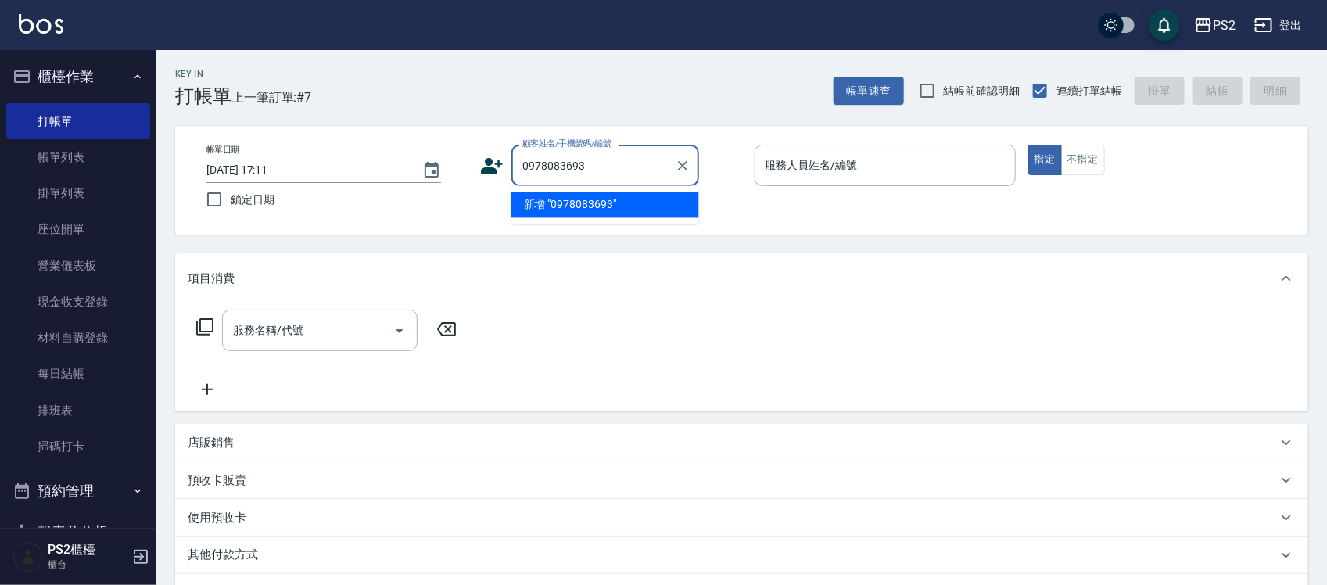
type input "0978083693"
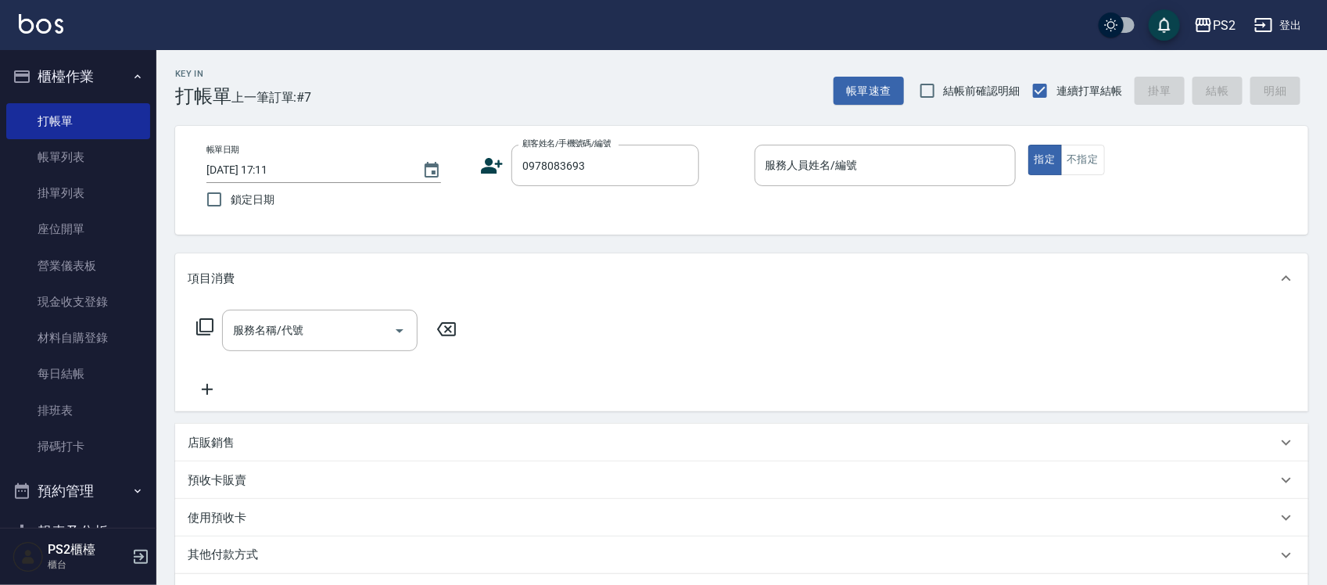
click at [494, 168] on icon at bounding box center [493, 166] width 22 height 16
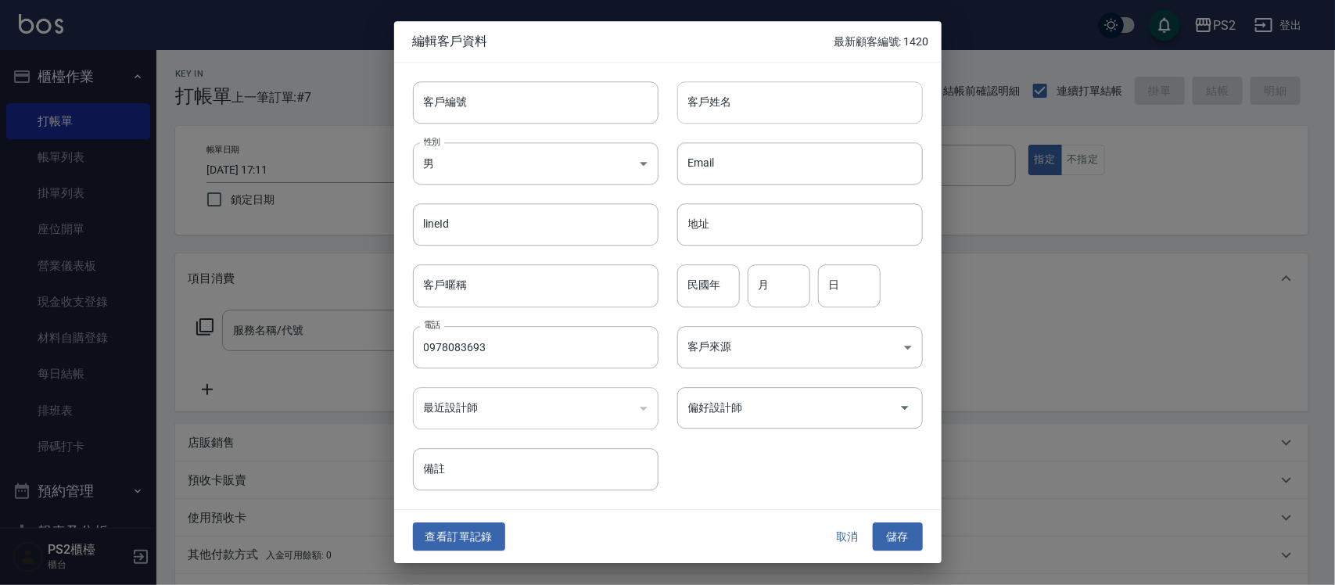
click at [717, 102] on input "客戶姓名" at bounding box center [800, 102] width 246 height 42
type input "[PERSON_NAME]?"
click at [694, 286] on input "民國年" at bounding box center [708, 286] width 63 height 42
type input "89"
click at [790, 297] on input "月" at bounding box center [779, 286] width 63 height 42
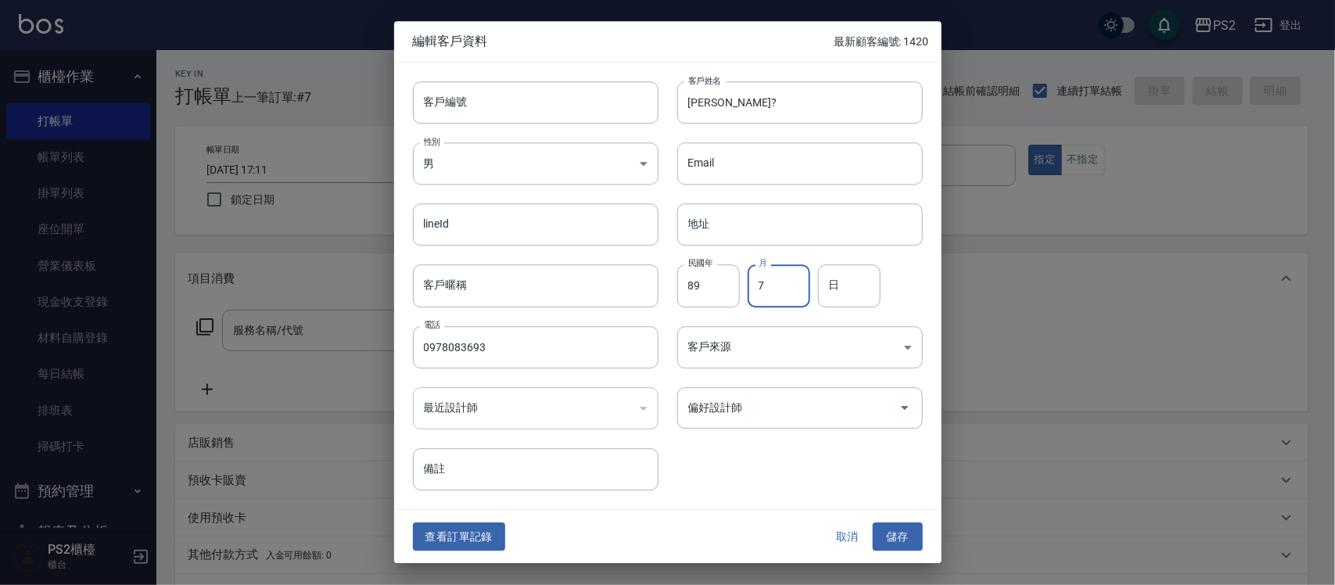
type input "7"
type input "29"
click at [873, 522] on button "儲存" at bounding box center [898, 536] width 50 height 29
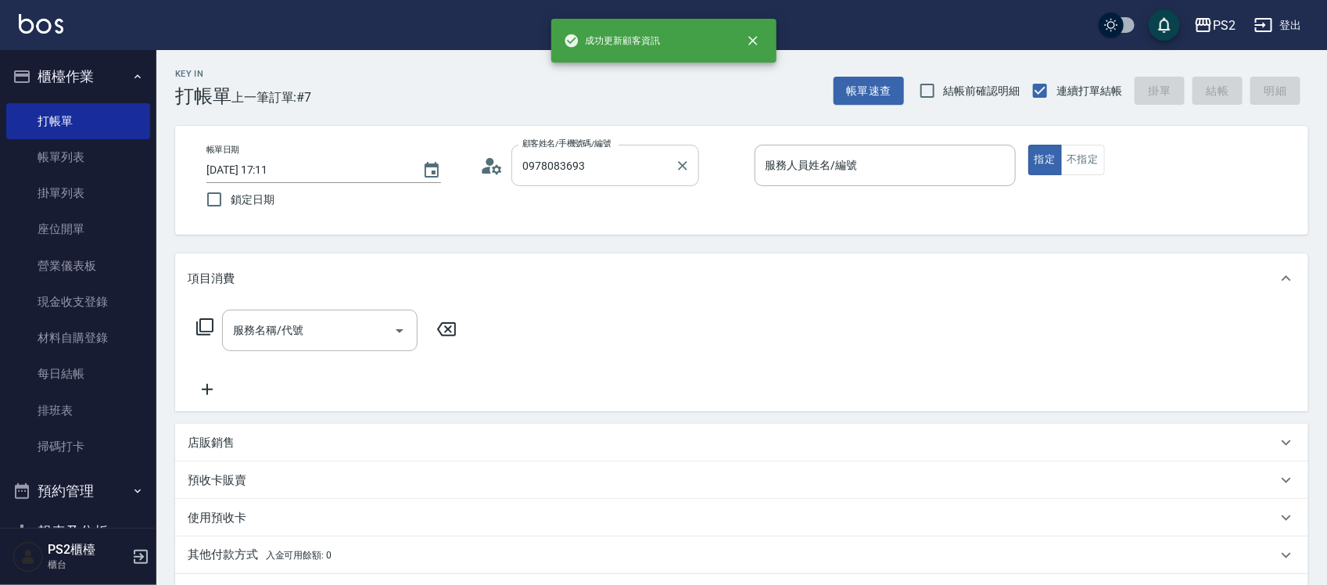
click at [598, 167] on input "0978083693" at bounding box center [594, 165] width 150 height 27
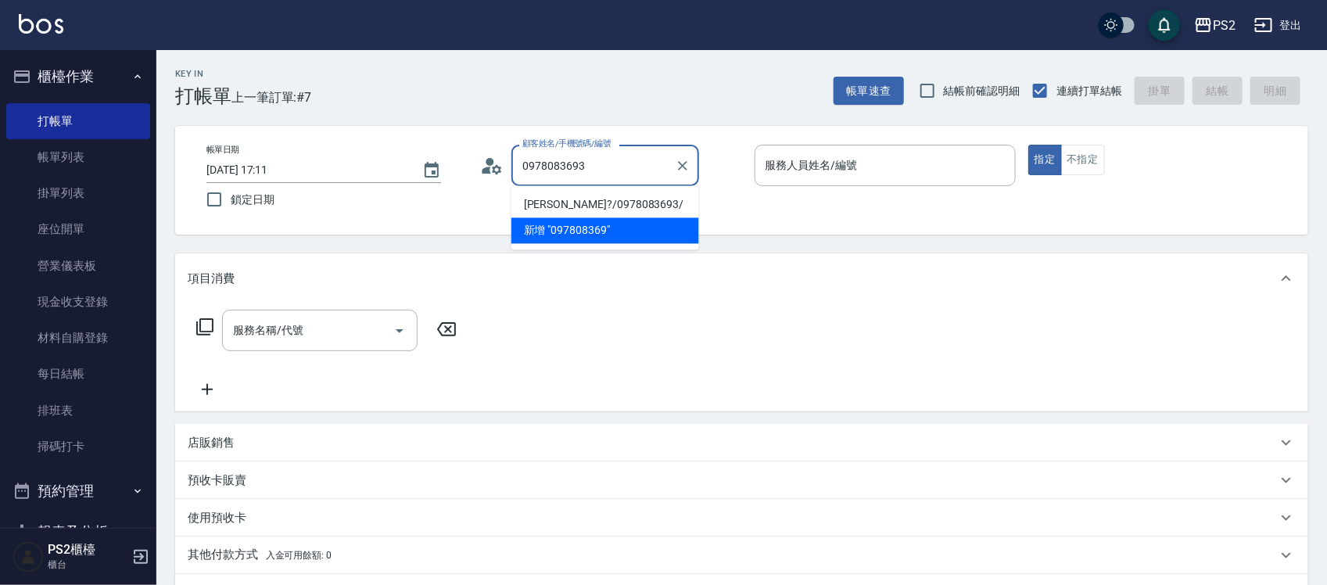
type input "[PERSON_NAME]?/0978083693/"
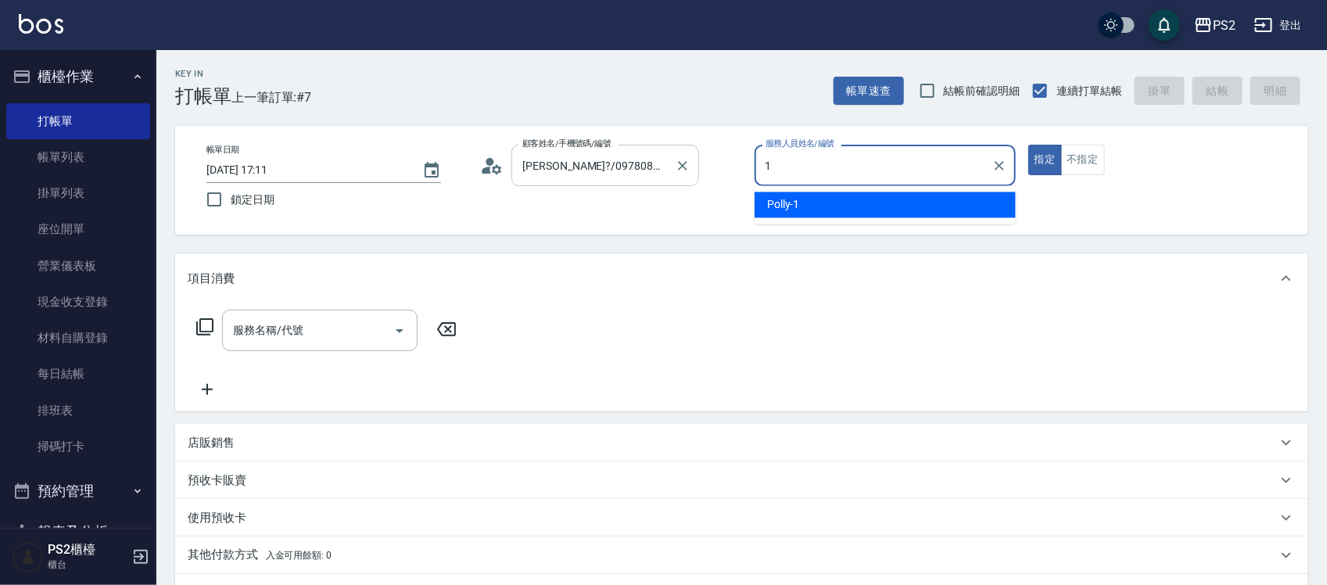
type input "Polly-1"
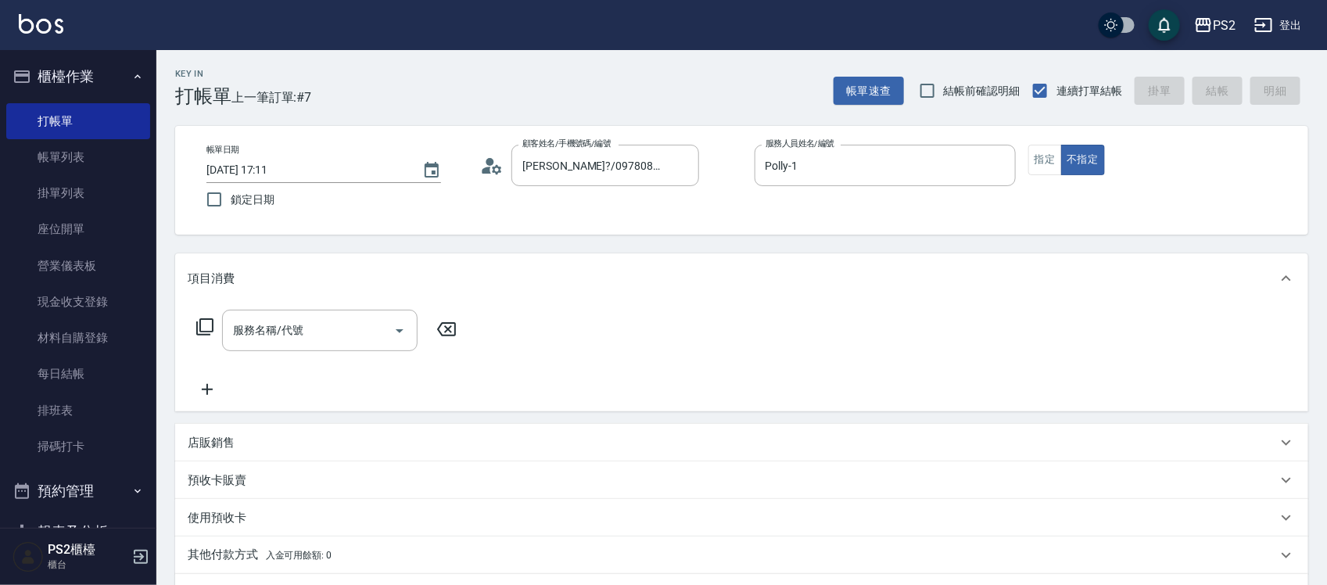
click at [208, 331] on icon at bounding box center [204, 326] width 17 height 17
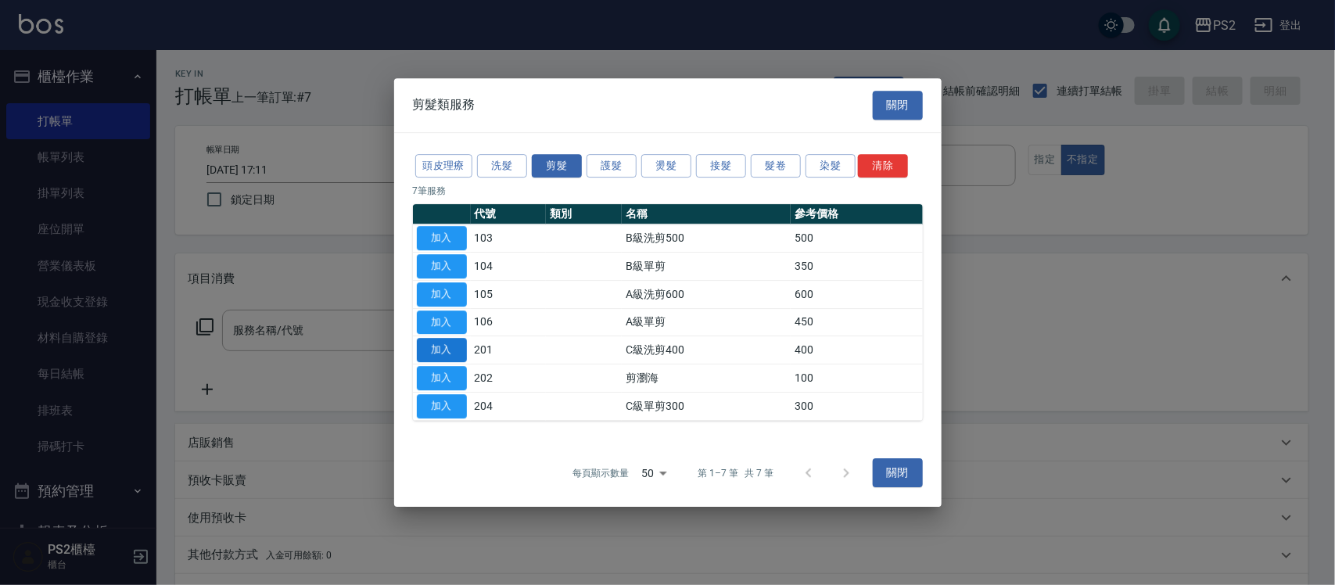
click at [447, 352] on button "加入" at bounding box center [442, 350] width 50 height 24
type input "C級洗剪400(201)"
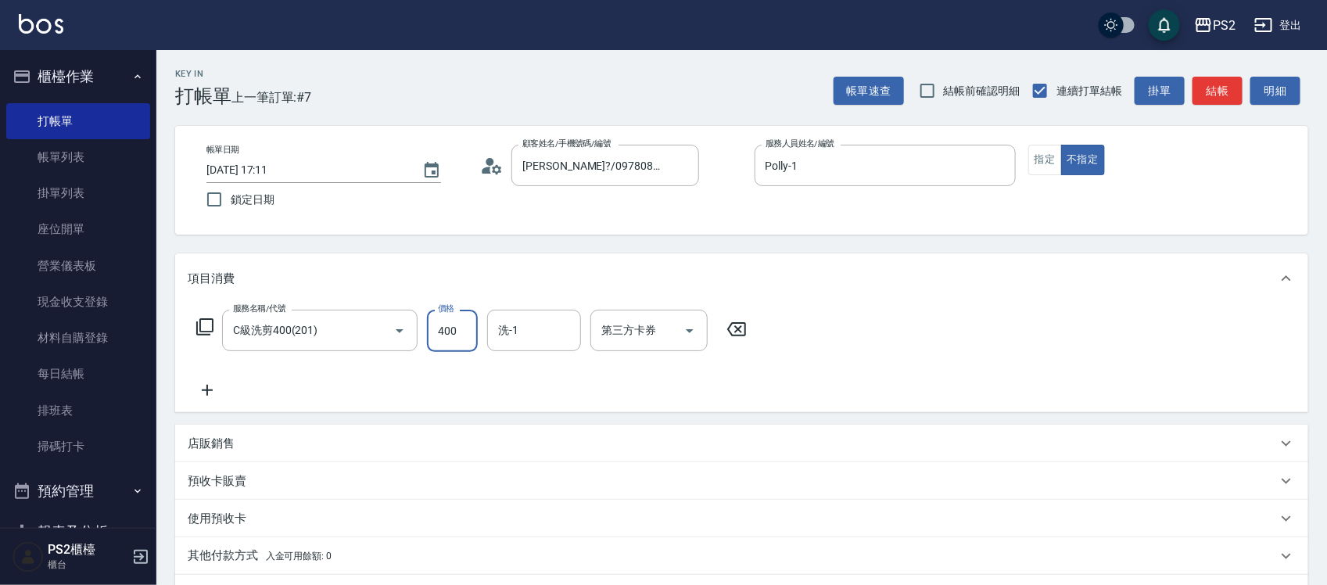
click at [450, 334] on input "400" at bounding box center [452, 331] width 51 height 42
type input "500"
type input "[PERSON_NAME]-20"
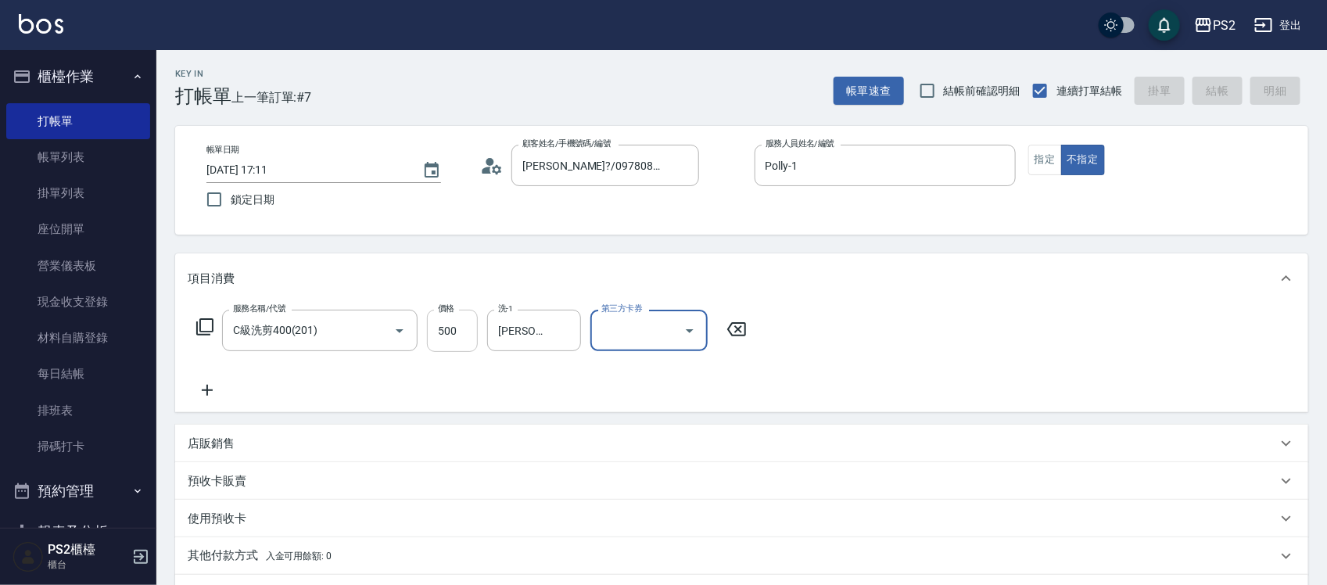
type input "[DATE] 17:12"
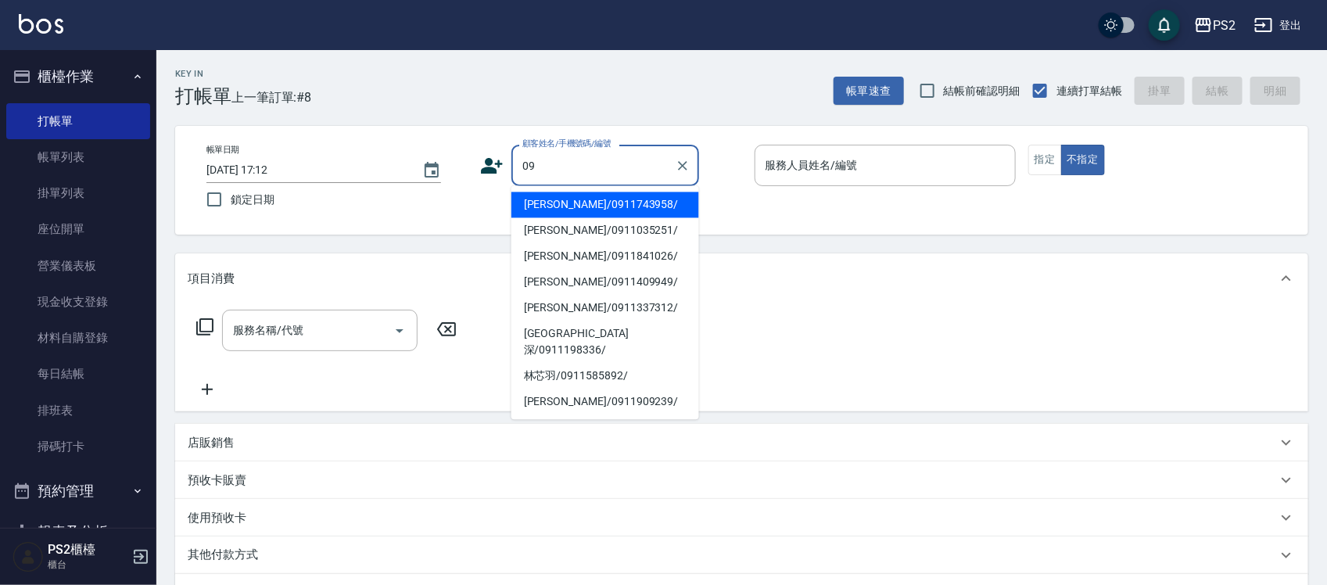
type input "0"
